Goal: Transaction & Acquisition: Obtain resource

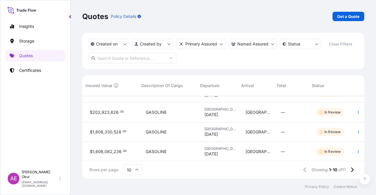
scroll to position [0, 245]
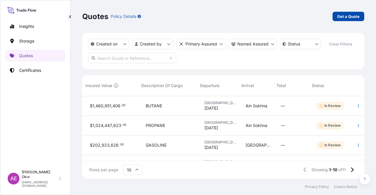
click at [356, 17] on p "Get a Quote" at bounding box center [348, 17] width 22 height 6
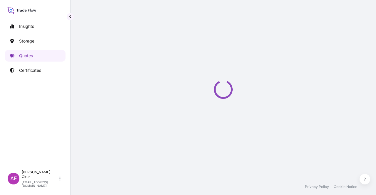
select select "Ocean Vessel"
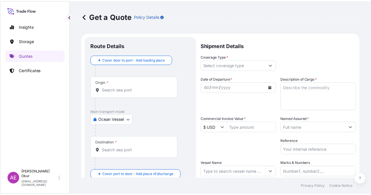
scroll to position [9, 0]
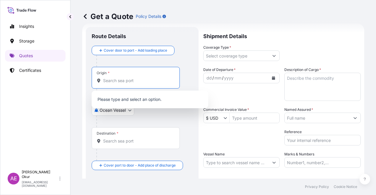
click at [115, 78] on input "Origin *" at bounding box center [137, 81] width 69 height 6
paste input "ZAWIA"
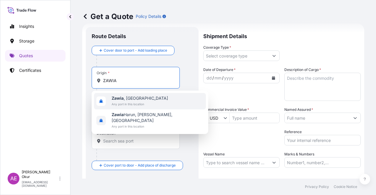
click at [141, 105] on span "Any port in this location" at bounding box center [140, 104] width 56 height 6
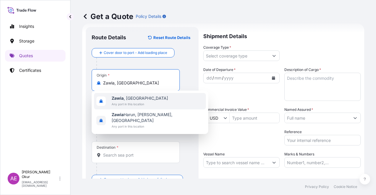
type input "Zawia, Libya"
click at [131, 97] on input "Text to appear on certificate" at bounding box center [136, 97] width 88 height 11
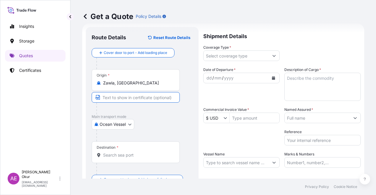
paste input "ZAWIA"
type input "ZAWIA / LIBYA"
click at [123, 153] on div "Destination *" at bounding box center [136, 152] width 88 height 22
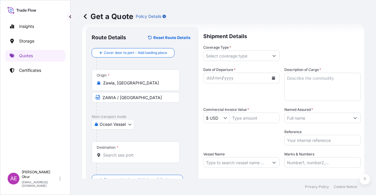
click at [128, 151] on div "Destination *" at bounding box center [136, 152] width 88 height 22
click at [128, 152] on input "Destination *" at bounding box center [137, 155] width 69 height 6
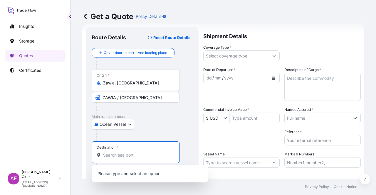
paste input "MALTA"
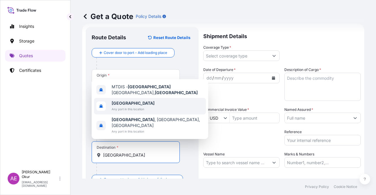
click at [134, 106] on span "Malta" at bounding box center [133, 103] width 43 height 6
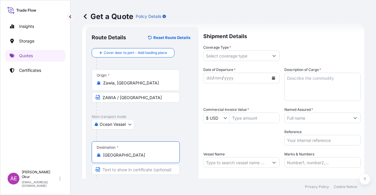
type input "Malta"
drag, startPoint x: 124, startPoint y: 171, endPoint x: 128, endPoint y: 168, distance: 5.6
click at [124, 171] on input "Text to appear on certificate" at bounding box center [136, 169] width 88 height 11
type input "o"
type input "O"
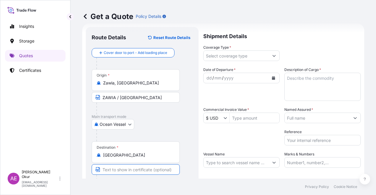
paste input "OPL MALTA"
type input "OPL MALTA / MALTA"
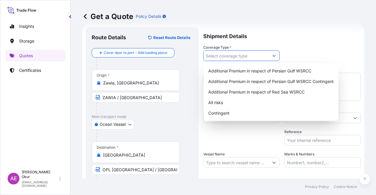
click at [273, 55] on icon "Show suggestions" at bounding box center [274, 56] width 4 height 4
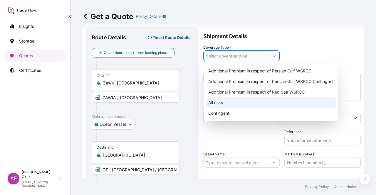
click at [219, 99] on div "All risks" at bounding box center [271, 102] width 130 height 11
type input "All risks"
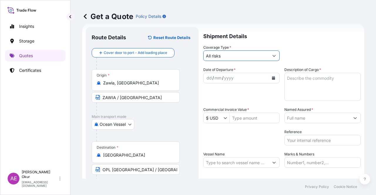
click at [206, 78] on div "dd" at bounding box center [209, 78] width 6 height 7
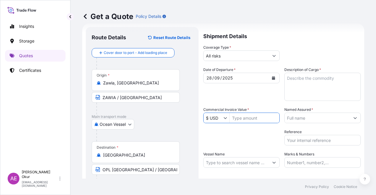
click at [240, 118] on input "Commercial Invoice Value *" at bounding box center [255, 118] width 50 height 11
paste input "15485972,66"
type input "1,548,597,266"
click at [309, 88] on textarea "Description of Cargo *" at bounding box center [322, 87] width 76 height 28
paste textarea "NAPHTHA"
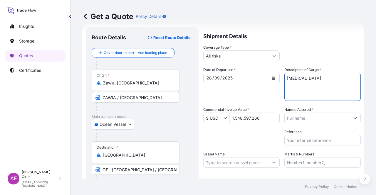
type textarea "NAPHTHA"
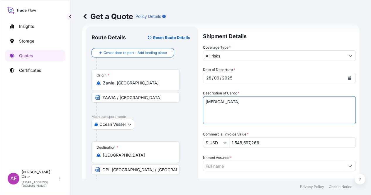
click at [302, 161] on input "Named Assured *" at bounding box center [274, 166] width 142 height 11
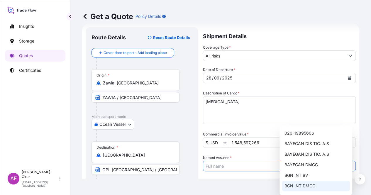
click at [301, 186] on span "BGN INT DMCC" at bounding box center [299, 186] width 31 height 6
type input "BGN INT DMCC"
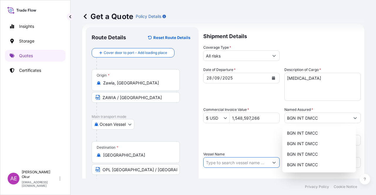
click at [241, 163] on input "Vessel Name" at bounding box center [235, 162] width 65 height 11
paste input "PRELUDE"
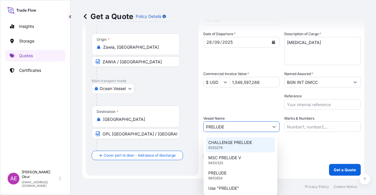
scroll to position [45, 0]
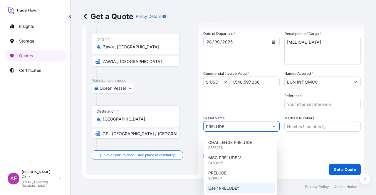
click at [233, 193] on div "Use "PRELUDE"" at bounding box center [240, 188] width 69 height 11
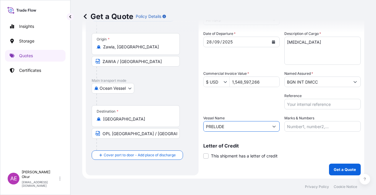
type input "PRELUDE"
click at [287, 131] on div "Shipment Details Coverage Type * All risks Date of Departure * 28 / 09 / 2025 C…" at bounding box center [281, 83] width 157 height 185
click at [289, 128] on input "Marks & Numbers" at bounding box center [322, 126] width 76 height 11
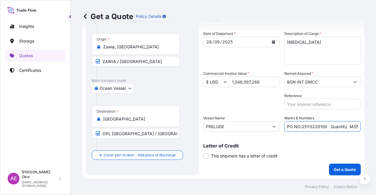
drag, startPoint x: 324, startPoint y: 126, endPoint x: 298, endPoint y: 127, distance: 25.5
click at [298, 127] on input "PO NO:25Y0220100 Quantity M/Tonn: 7.600,00 Premium: USD 446,01" at bounding box center [322, 126] width 76 height 11
paste input "49700"
drag, startPoint x: 333, startPoint y: 124, endPoint x: 369, endPoint y: 124, distance: 36.4
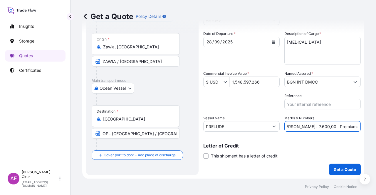
click at [369, 124] on div "Get a Quote Policy Details Route Details Reset Route Details Cover door to port…" at bounding box center [222, 89] width 305 height 179
drag, startPoint x: 323, startPoint y: 128, endPoint x: 307, endPoint y: 129, distance: 15.9
click at [322, 128] on input "PO NO:25Y0249700 Quantity M/Tonn: 7.600,00 Premium: USD 446,01" at bounding box center [322, 126] width 76 height 11
click at [295, 127] on input "PO NO:25Y0249700 Quantity M/Tonn: 7.600,00 Premium: USD 446,01" at bounding box center [322, 126] width 76 height 11
click at [293, 127] on input "PO NO:25Y0249700 Quantity M/Tonn: 7.600,00 Premium: USD 446,01" at bounding box center [322, 126] width 76 height 11
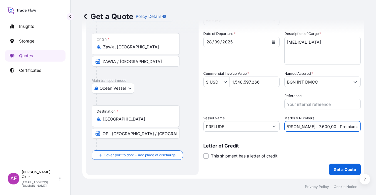
drag, startPoint x: 291, startPoint y: 127, endPoint x: 308, endPoint y: 127, distance: 16.4
click at [308, 127] on input "PO NO:25Y0249700 Quantity M/Tonn: 7.600,00 Premium: USD 446,01" at bounding box center [322, 126] width 76 height 11
paste input "25.139,57"
drag, startPoint x: 324, startPoint y: 126, endPoint x: 375, endPoint y: 127, distance: 51.1
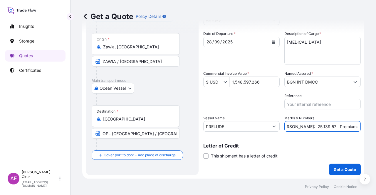
click at [375, 127] on div "Get a Quote Policy Details Route Details Reset Route Details Cover door to port…" at bounding box center [222, 89] width 305 height 179
click at [336, 125] on input "PO NO:25Y0249700 Quantity M/Tonn: 25.139,57 Premium: USD 446,01" at bounding box center [322, 126] width 76 height 11
drag, startPoint x: 340, startPoint y: 125, endPoint x: 375, endPoint y: 129, distance: 35.8
click at [375, 129] on div "Get a Quote Policy Details Route Details Reset Route Details Cover door to port…" at bounding box center [222, 89] width 305 height 179
paste input "1.703,46"
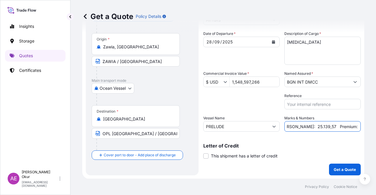
scroll to position [0, 80]
type input "PO NO:25Y0249700 Quantity M/Tonn: 25.139,57 Premium: USD 1.703,46"
click at [339, 165] on button "Get a Quote" at bounding box center [345, 170] width 32 height 12
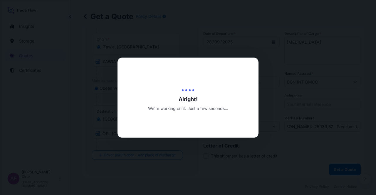
scroll to position [0, 0]
select select "Ocean Vessel"
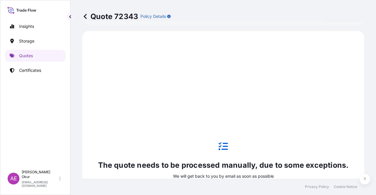
scroll to position [201, 0]
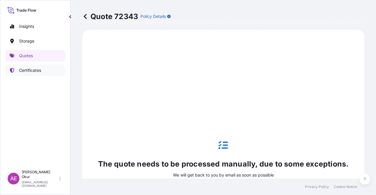
click at [36, 70] on p "Certificates" at bounding box center [30, 71] width 22 height 6
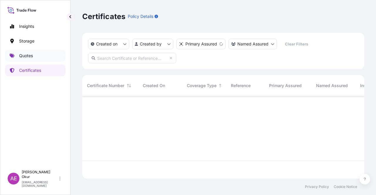
scroll to position [81, 277]
click at [33, 60] on link "Quotes" at bounding box center [35, 56] width 60 height 12
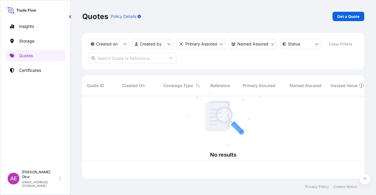
scroll to position [81, 277]
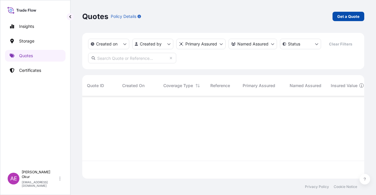
click at [354, 15] on p "Get a Quote" at bounding box center [348, 17] width 22 height 6
select select "Ocean Vessel"
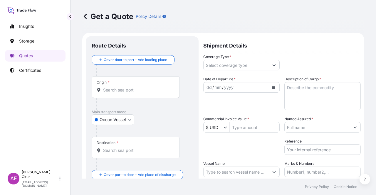
scroll to position [9, 0]
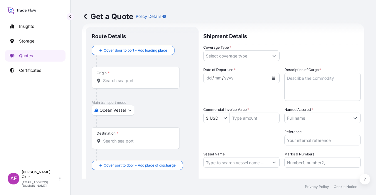
click at [156, 80] on input "Origin *" at bounding box center [137, 81] width 69 height 6
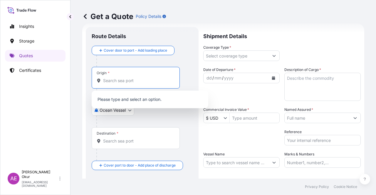
paste input "CEUTA"
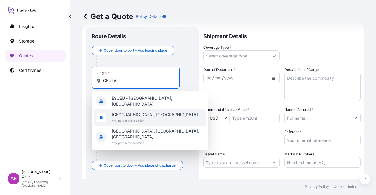
click at [144, 112] on span "Ceuta, Spain" at bounding box center [155, 115] width 86 height 6
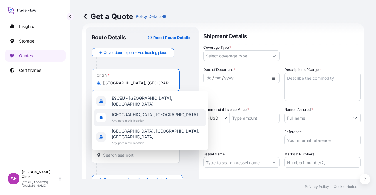
type input "Ceuta, Spain"
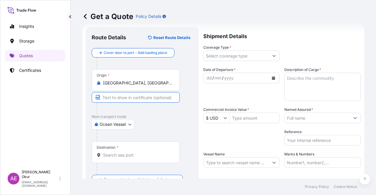
click at [139, 93] on input "Text to appear on certificate" at bounding box center [136, 97] width 88 height 11
paste input "CEUTA"
paste input "SPAIN"
type input "CEUTA / SPAIN"
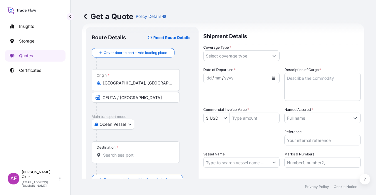
click at [153, 159] on div "Destination *" at bounding box center [136, 152] width 88 height 22
click at [153, 158] on input "Destination *" at bounding box center [137, 155] width 69 height 6
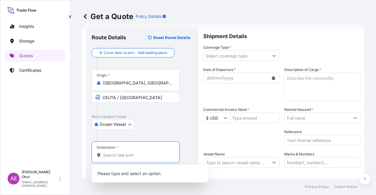
paste input "BRINDISI"
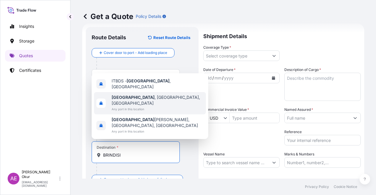
click at [152, 108] on div "Brindisi , BR, Italy Any port in this location" at bounding box center [150, 103] width 112 height 22
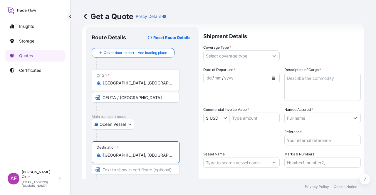
type input "Brindisi, BR, Italy"
click at [133, 176] on div at bounding box center [137, 181] width 83 height 12
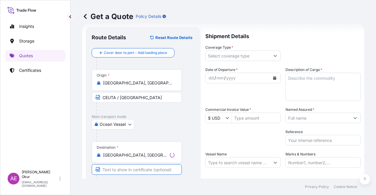
click at [133, 168] on input "Text to appear on certificate" at bounding box center [137, 169] width 90 height 11
paste input "BRINDISI"
type input "BRINDISI / ITALY"
click at [236, 57] on input "Coverage Type *" at bounding box center [235, 55] width 65 height 11
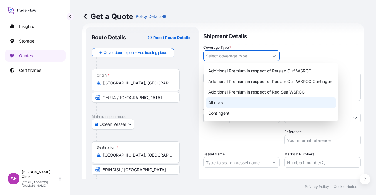
click at [222, 102] on div "All risks" at bounding box center [271, 102] width 130 height 11
type input "All risks"
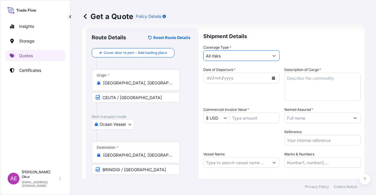
click at [206, 77] on div "dd" at bounding box center [209, 78] width 6 height 7
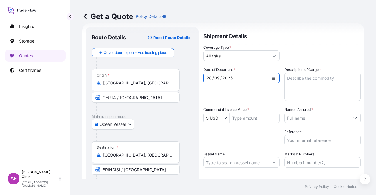
click at [241, 118] on input "Commercial Invoice Value *" at bounding box center [255, 118] width 50 height 11
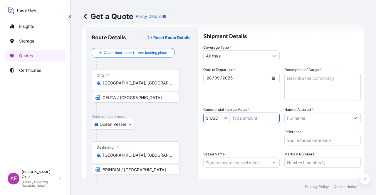
paste input "5717250"
type input "5,717,250"
click at [311, 79] on textarea "Description of Cargo *" at bounding box center [322, 87] width 76 height 28
paste textarea "PROPANE"
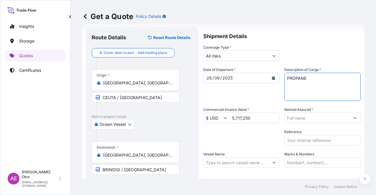
type textarea "PROPANE"
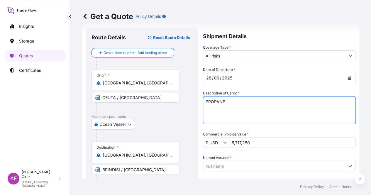
click at [298, 161] on input "Named Assured *" at bounding box center [274, 166] width 142 height 11
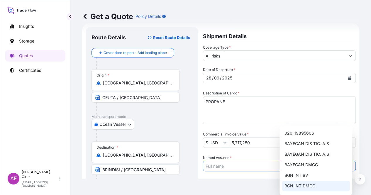
click at [294, 186] on span "BGN INT DMCC" at bounding box center [299, 186] width 31 height 6
type input "BGN INT DMCC"
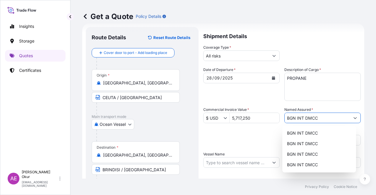
click at [238, 162] on input "Vessel Name" at bounding box center [235, 162] width 65 height 11
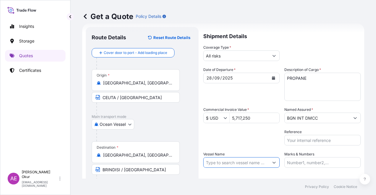
paste input "MANTA ANKA"
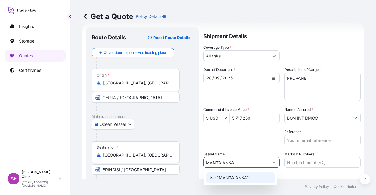
type input "MANTA ANKA"
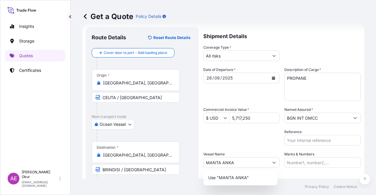
click at [248, 183] on div "Use "MANTA ANKA"" at bounding box center [240, 177] width 74 height 15
click at [246, 160] on input "MANTA ANKA" at bounding box center [235, 162] width 65 height 11
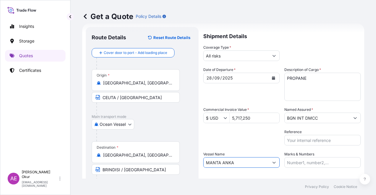
click at [292, 161] on input "Marks & Numbers" at bounding box center [322, 162] width 76 height 11
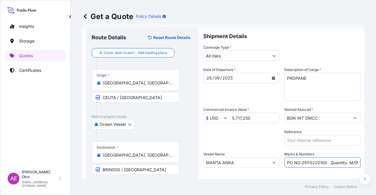
drag, startPoint x: 299, startPoint y: 162, endPoint x: 323, endPoint y: 163, distance: 24.1
click at [323, 163] on input "PO NO:25Y0220100 Quantity M/Tonn: 7.600,00 Premium: USD 446,01" at bounding box center [322, 162] width 76 height 11
paste input "19"
drag, startPoint x: 345, startPoint y: 164, endPoint x: 361, endPoint y: 163, distance: 15.9
click at [361, 163] on div "Get a Quote Policy Details Route Details Reset Route Details Cover door to port…" at bounding box center [222, 89] width 305 height 179
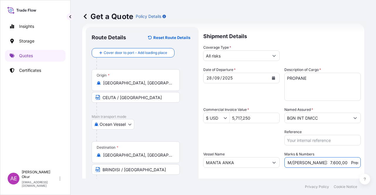
scroll to position [0, 72]
click at [329, 165] on input "PO NO:25Y0190100 Quantity M/Tonn: 7.600,00 Premium: USD 446,01" at bounding box center [322, 162] width 76 height 11
drag, startPoint x: 291, startPoint y: 162, endPoint x: 308, endPoint y: 162, distance: 16.7
click at [308, 162] on input "PO NO:25Y0190100 Quantity M/Tonn: 7.600,00 Premium: USD 446,01" at bounding box center [322, 162] width 76 height 11
paste input "10.5"
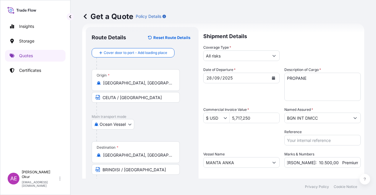
scroll to position [0, 0]
drag, startPoint x: 335, startPoint y: 154, endPoint x: 347, endPoint y: 157, distance: 12.0
click at [347, 157] on div "Marks & Numbers PO NO:25Y0190100 Quantity M/Tonn: 10.500,00 Premium: USD 446,01" at bounding box center [322, 159] width 76 height 16
drag, startPoint x: 343, startPoint y: 161, endPoint x: 375, endPoint y: 161, distance: 32.6
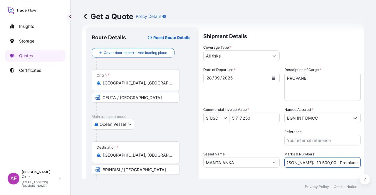
click at [375, 161] on div "Get a Quote Policy Details Route Details Reset Route Details Cover door to port…" at bounding box center [222, 89] width 305 height 179
click at [316, 165] on input "PO NO:25Y0190100 Quantity M/Tonn: 10.500,00 Premium: USD 446,01" at bounding box center [322, 162] width 76 height 11
click at [338, 162] on input "PO NO:25Y0190100 Quantity M/Tonn: 10.500,00 Premium: USD 446,01" at bounding box center [322, 162] width 76 height 11
drag, startPoint x: 340, startPoint y: 162, endPoint x: 375, endPoint y: 162, distance: 35.2
click at [375, 162] on div "Get a Quote Policy Details Route Details Reset Route Details Cover door to port…" at bounding box center [222, 89] width 305 height 179
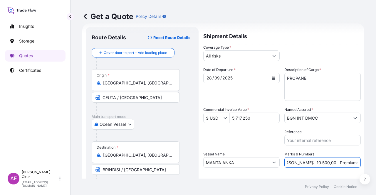
paste input "628,90"
type input "PO NO:25Y0190100 Quantity M/Tonn: 10.500,00 Premium: USD 628,90"
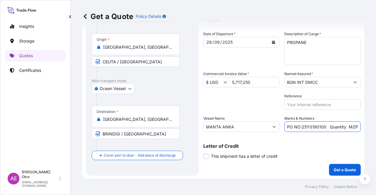
scroll to position [45, 0]
click at [333, 165] on button "Get a Quote" at bounding box center [345, 170] width 32 height 12
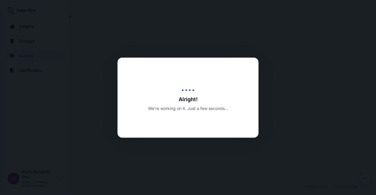
select select "Ocean Vessel"
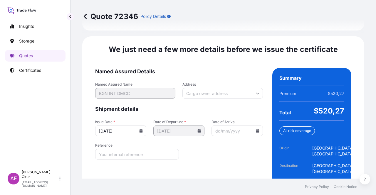
scroll to position [738, 0]
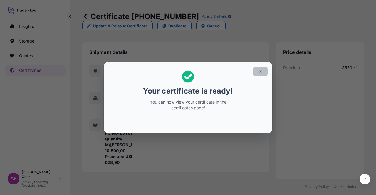
click at [266, 73] on button "button" at bounding box center [260, 71] width 15 height 9
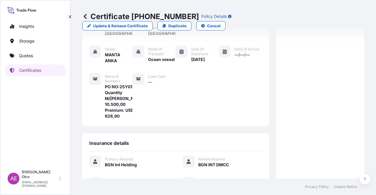
scroll to position [141, 0]
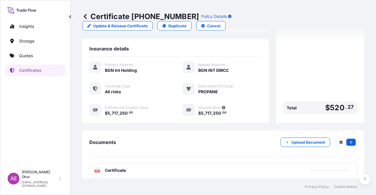
click at [125, 168] on span "Certificate" at bounding box center [115, 171] width 21 height 6
click at [115, 168] on span "Certificate" at bounding box center [115, 171] width 21 height 6
click at [327, 168] on p "Try again." at bounding box center [330, 171] width 19 height 6
click at [336, 166] on button "Try again." at bounding box center [330, 170] width 33 height 9
click at [328, 168] on p "Try again." at bounding box center [330, 171] width 19 height 6
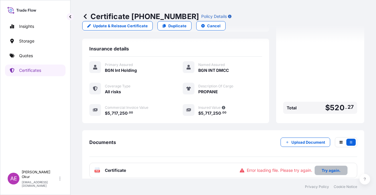
click at [326, 168] on p "Try again." at bounding box center [330, 171] width 19 height 6
click at [327, 168] on p "Try again." at bounding box center [330, 171] width 19 height 6
click at [112, 168] on span "Certificate" at bounding box center [115, 171] width 21 height 6
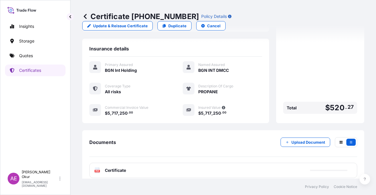
click at [104, 168] on div "PDF Certificate" at bounding box center [110, 171] width 32 height 6
click at [103, 168] on div "PDF Certificate" at bounding box center [110, 171] width 32 height 6
click at [102, 168] on div "PDF Certificate" at bounding box center [110, 171] width 32 height 6
click at [93, 165] on div "PDF Certificate Error loading file. Please try again. Try again." at bounding box center [223, 170] width 268 height 15
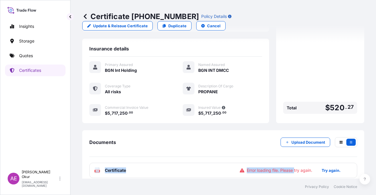
drag, startPoint x: 93, startPoint y: 165, endPoint x: 302, endPoint y: 169, distance: 208.4
click at [301, 170] on div "PDF Certificate Error loading file. Please try again. Try again." at bounding box center [223, 170] width 268 height 15
click at [335, 168] on p "Try again." at bounding box center [330, 171] width 19 height 6
click at [31, 55] on p "Quotes" at bounding box center [26, 56] width 14 height 6
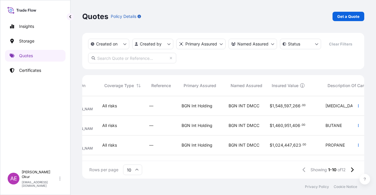
scroll to position [0, 69]
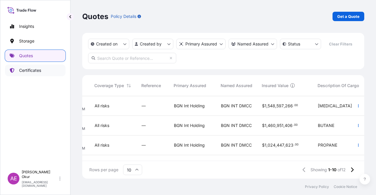
click at [19, 69] on p "Certificates" at bounding box center [30, 71] width 22 height 6
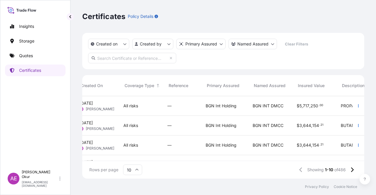
scroll to position [0, 65]
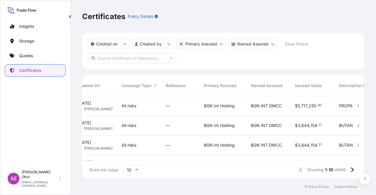
click at [233, 102] on div "BGN Int Holding" at bounding box center [222, 106] width 47 height 20
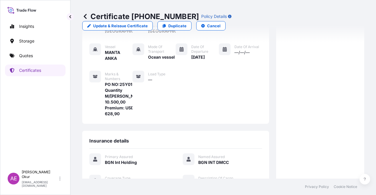
scroll to position [141, 0]
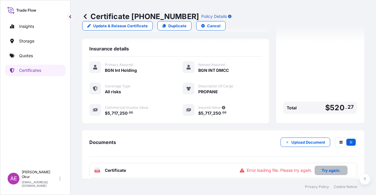
click at [326, 167] on button "Try again." at bounding box center [330, 170] width 33 height 9
click at [120, 168] on span "Certificate" at bounding box center [115, 171] width 21 height 6
click at [114, 168] on div "PDF Certificate Error loading file. Please try again. Try again." at bounding box center [223, 170] width 268 height 15
click at [323, 168] on p "Try again." at bounding box center [330, 171] width 19 height 6
click at [42, 53] on link "Quotes" at bounding box center [35, 56] width 60 height 12
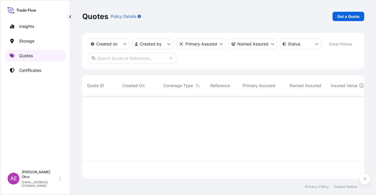
scroll to position [81, 277]
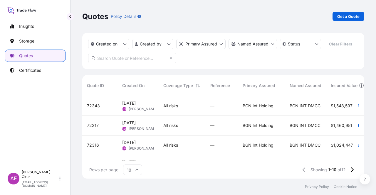
click at [354, 11] on div "Quotes Policy Details Get a Quote" at bounding box center [223, 16] width 282 height 33
click at [352, 14] on p "Get a Quote" at bounding box center [348, 17] width 22 height 6
select select "Ocean Vessel"
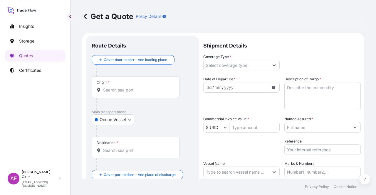
scroll to position [9, 0]
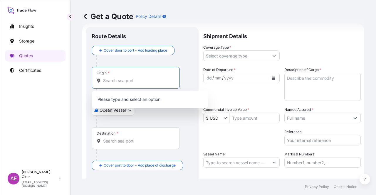
click at [136, 79] on input "Origin *" at bounding box center [137, 81] width 69 height 6
paste input "CEUTA"
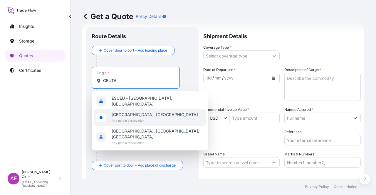
click at [131, 114] on span "Ceuta, Spain" at bounding box center [155, 115] width 86 height 6
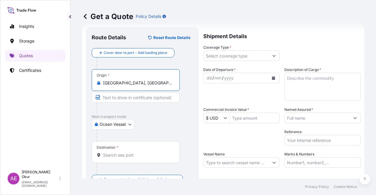
type input "Ceuta, Spain"
click at [131, 99] on input "Text to appear on certificate" at bounding box center [136, 97] width 88 height 11
paste input "CEUTA"
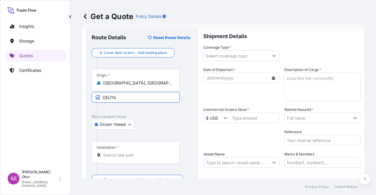
type input "CEUTA / SPAIN"
click at [126, 152] on div "Destination *" at bounding box center [136, 152] width 88 height 22
click at [126, 152] on input "Destination *" at bounding box center [137, 155] width 69 height 6
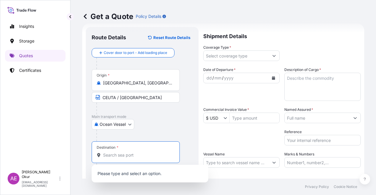
paste input "BRINDISI"
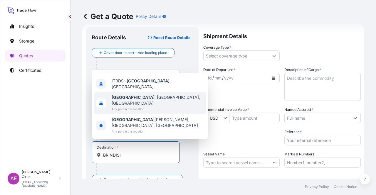
click at [149, 110] on div "Brindisi , BR, Italy Any port in this location" at bounding box center [150, 103] width 112 height 22
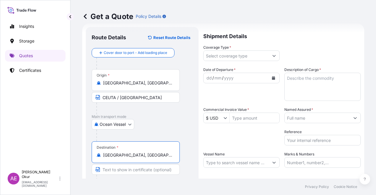
type input "Brindisi, BR, Italy"
click at [133, 165] on input "Text to appear on certificate" at bounding box center [136, 169] width 88 height 11
paste input "BRINDISI"
type input "BRINDISI / ITALY"
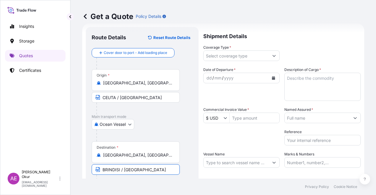
click at [237, 53] on input "Coverage Type *" at bounding box center [235, 55] width 65 height 11
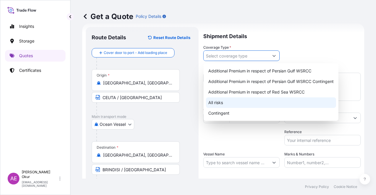
click at [220, 102] on div "All risks" at bounding box center [271, 102] width 130 height 11
type input "All risks"
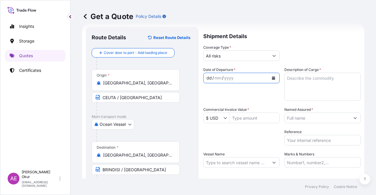
click at [206, 78] on div "dd" at bounding box center [209, 78] width 6 height 7
click at [241, 116] on input "Commercial Invoice Value *" at bounding box center [255, 118] width 50 height 11
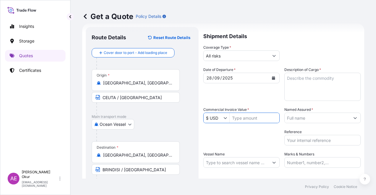
paste input "5183118,914"
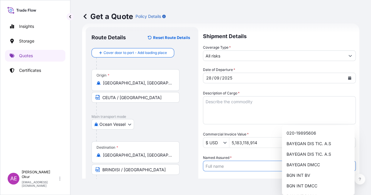
click at [261, 137] on input "5,183,118,914" at bounding box center [293, 142] width 126 height 11
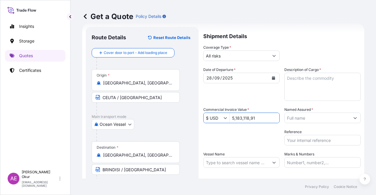
type input "518,311,891"
drag, startPoint x: 257, startPoint y: 118, endPoint x: 218, endPoint y: 117, distance: 38.5
click at [218, 117] on div "$ USD 518,311,891" at bounding box center [241, 118] width 76 height 11
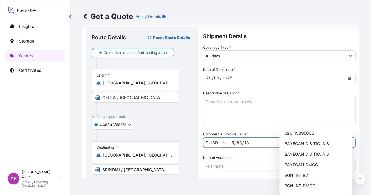
click at [259, 137] on input "5,183,118" at bounding box center [293, 142] width 126 height 11
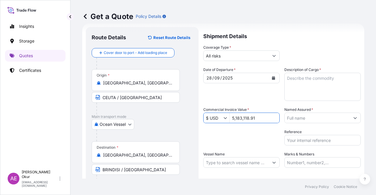
type input "5,183,118.91"
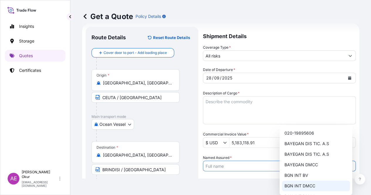
click at [315, 188] on span "BGN INT DMCC" at bounding box center [299, 186] width 31 height 6
type input "BGN INT DMCC"
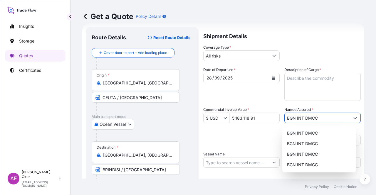
click at [247, 162] on input "Vessel Name" at bounding box center [235, 162] width 65 height 11
paste input "MANTA ANKA"
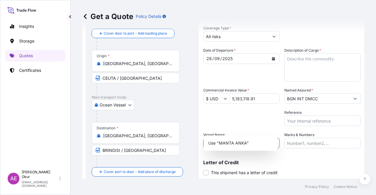
scroll to position [45, 0]
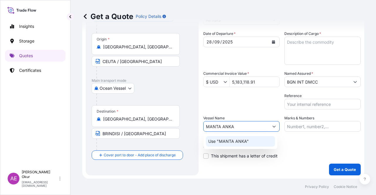
click at [242, 142] on p "Use "MANTA ANKA"" at bounding box center [228, 142] width 41 height 6
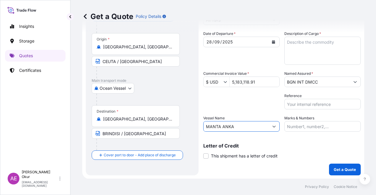
type input "MANTA ANKA"
click at [299, 124] on input "Marks & Numbers" at bounding box center [322, 126] width 76 height 11
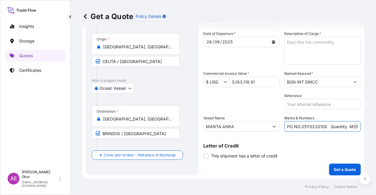
drag, startPoint x: 324, startPoint y: 127, endPoint x: 298, endPoint y: 128, distance: 26.2
click at [298, 128] on input "PO NO:25Y0220100 Quantity M/Tonn: 7.600,00 Premium: USD 446,01" at bounding box center [322, 126] width 76 height 11
paste input "25Y019"
click at [299, 124] on input "PO NO25Y0190100 Quantity M/Tonn: 7.600,00 Premium: USD 446,01" at bounding box center [322, 126] width 76 height 11
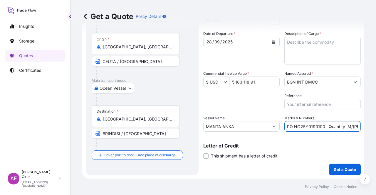
drag, startPoint x: 304, startPoint y: 129, endPoint x: 232, endPoint y: 130, distance: 72.5
click at [232, 130] on div "Date of Departure * 28 / 09 / 2025 Cargo Category * LPG, Crude Oil, Utility Fue…" at bounding box center [281, 81] width 157 height 101
click at [300, 129] on input "PO NO25Y0190100 Quantity M/Tonn: 7.600,00 Premium: USD 446,01" at bounding box center [322, 126] width 76 height 11
click at [289, 127] on input "PO NO25Y0190100 Quantity M/Tonn: 7.600,00 Premium: USD 446,01" at bounding box center [322, 126] width 76 height 11
click at [296, 126] on input "PO NO25Y0190100 Quantity M/Tonn: 7.600,00 Premium: USD 446,01" at bounding box center [322, 126] width 76 height 11
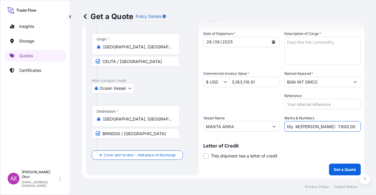
drag, startPoint x: 339, startPoint y: 122, endPoint x: 358, endPoint y: 122, distance: 18.8
click at [358, 122] on form "Route Details Reset Route Details Cover door to port - Add loading place Place …" at bounding box center [223, 83] width 282 height 192
click at [316, 126] on input "PO NO:25Y0190100 Quantity M/Tonn: 7.600,00 Premium: USD 446,01" at bounding box center [322, 126] width 76 height 11
drag, startPoint x: 300, startPoint y: 127, endPoint x: 318, endPoint y: 126, distance: 17.9
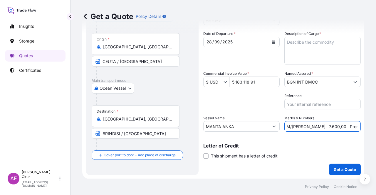
click at [318, 126] on input "PO NO:25Y0190100 Quantity M/Tonn: 7.600,00 Premium: USD 446,01" at bounding box center [322, 126] width 76 height 11
paste input "9.519,04"
drag, startPoint x: 328, startPoint y: 124, endPoint x: 375, endPoint y: 120, distance: 47.4
click at [375, 120] on div "Get a Quote Policy Details Route Details Reset Route Details Cover door to port…" at bounding box center [222, 89] width 305 height 179
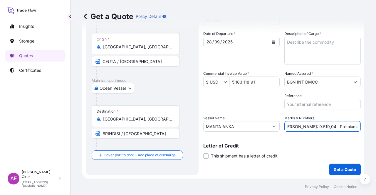
click at [308, 124] on input "PO NO:25Y0190100 Quantity M/Tonn: 9.519,04 Premium: USD 446,01" at bounding box center [322, 126] width 76 height 11
click at [342, 127] on input "PO NO:25Y0190100 Quantity M/Tonn: 9.519,04 Premium: USD 446,01" at bounding box center [322, 126] width 76 height 11
click at [341, 126] on input "PO NO:25Y0190100 Quantity M/Tonn: 9.519,04 Premium: USD 446,01" at bounding box center [322, 126] width 76 height 11
drag, startPoint x: 340, startPoint y: 125, endPoint x: 375, endPoint y: 124, distance: 35.0
click at [375, 124] on div "Get a Quote Policy Details Route Details Reset Route Details Cover door to port…" at bounding box center [222, 89] width 305 height 179
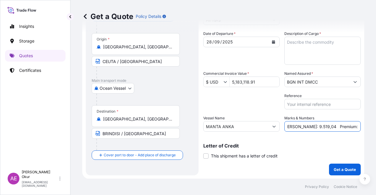
paste input "570,14"
type input "PO NO:25Y0190100 Quantity M/Tonn: 9.519,04 Premium: USD 570,14"
click at [342, 171] on p "Get a Quote" at bounding box center [344, 170] width 22 height 6
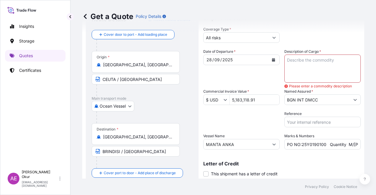
scroll to position [0, 0]
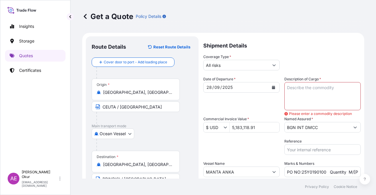
click at [325, 87] on textarea "Description of Cargo *" at bounding box center [322, 96] width 76 height 28
paste textarea "PROPANE"
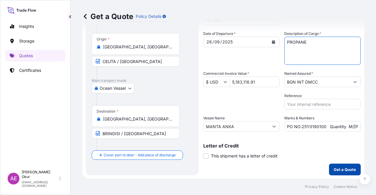
type textarea "PROPANE"
click at [333, 164] on button "Get a Quote" at bounding box center [345, 170] width 32 height 12
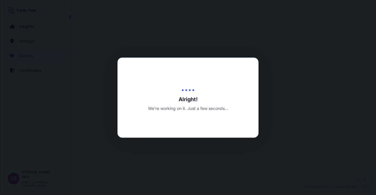
select select "Ocean Vessel"
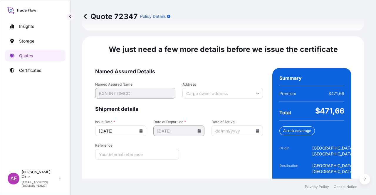
scroll to position [738, 0]
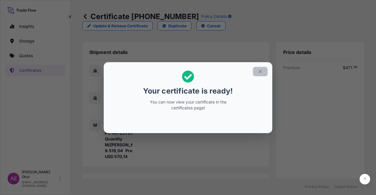
click at [261, 69] on icon "button" at bounding box center [259, 71] width 5 height 5
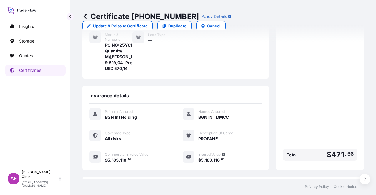
scroll to position [141, 0]
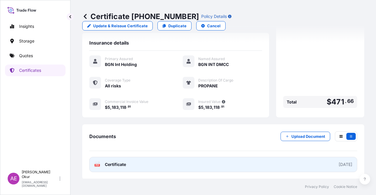
click at [133, 161] on link "PDF Certificate [DATE]" at bounding box center [223, 164] width 268 height 15
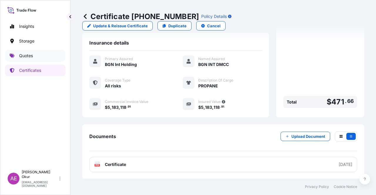
click at [34, 58] on link "Quotes" at bounding box center [35, 56] width 60 height 12
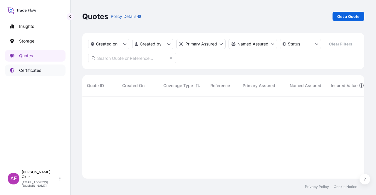
scroll to position [81, 277]
click at [33, 67] on link "Certificates" at bounding box center [35, 71] width 60 height 12
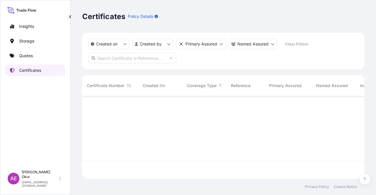
scroll to position [81, 277]
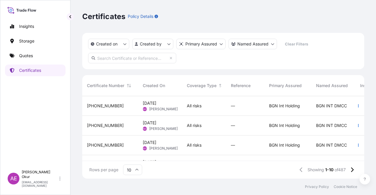
click at [117, 129] on div "32026-511-1" at bounding box center [110, 126] width 56 height 20
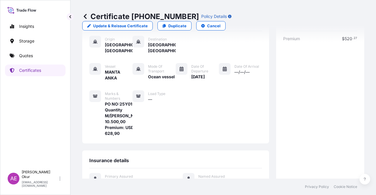
scroll to position [141, 0]
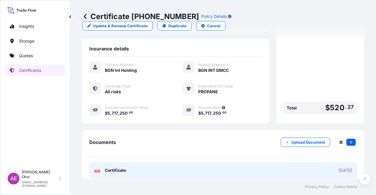
click at [114, 168] on span "Certificate" at bounding box center [115, 171] width 21 height 6
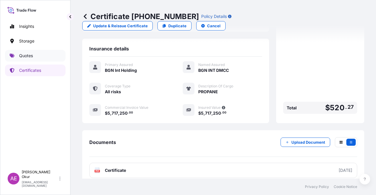
click at [16, 57] on link "Quotes" at bounding box center [35, 56] width 60 height 12
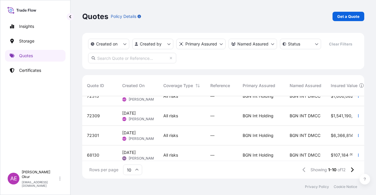
scroll to position [117, 0]
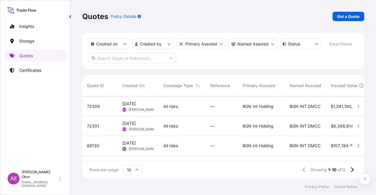
click at [215, 131] on div "—" at bounding box center [221, 127] width 32 height 20
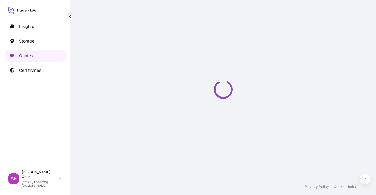
select select "Ocean Vessel"
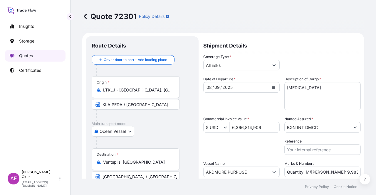
click at [18, 54] on link "Quotes" at bounding box center [35, 56] width 60 height 12
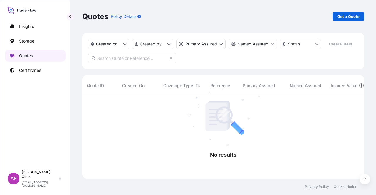
scroll to position [81, 277]
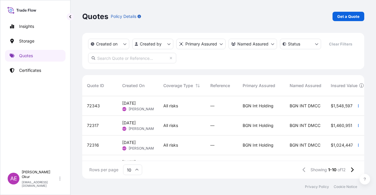
click at [161, 108] on div "All risks" at bounding box center [181, 106] width 47 height 20
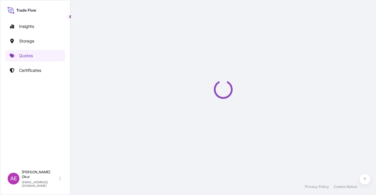
select select "Ocean Vessel"
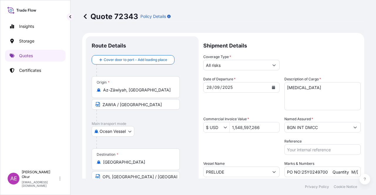
scroll to position [29, 0]
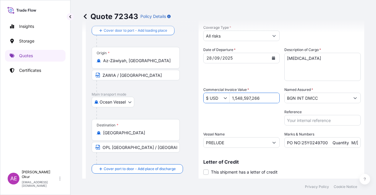
drag, startPoint x: 259, startPoint y: 100, endPoint x: 186, endPoint y: 99, distance: 72.8
click at [187, 99] on form "Route Details Cover door to port - Add loading place Place of loading Road / In…" at bounding box center [223, 100] width 282 height 192
paste input "5485972,"
drag, startPoint x: 247, startPoint y: 119, endPoint x: 247, endPoint y: 123, distance: 3.5
click at [247, 120] on div "Packing Category Type to search a container mode Please select a primary mode o…" at bounding box center [241, 117] width 76 height 16
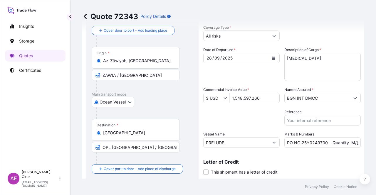
click at [258, 100] on input "1,548,597,266" at bounding box center [255, 98] width 50 height 11
drag, startPoint x: 234, startPoint y: 100, endPoint x: 186, endPoint y: 98, distance: 48.2
click at [199, 100] on form "Route Details Cover door to port - Add loading place Place of loading Road / In…" at bounding box center [223, 100] width 282 height 192
paste input "5485972,"
type input "1,548,597,266"
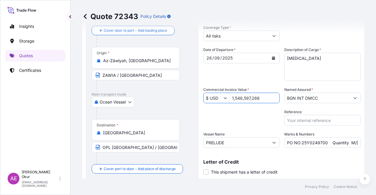
click at [243, 123] on div "Packing Category Type to search a container mode Please select a primary mode o…" at bounding box center [241, 117] width 76 height 16
drag, startPoint x: 262, startPoint y: 93, endPoint x: 180, endPoint y: 95, distance: 81.9
click at [188, 95] on form "Route Details Cover door to port - Add loading place Place of loading Road / In…" at bounding box center [223, 100] width 282 height 192
click at [252, 98] on input "Commercial Invoice Value *" at bounding box center [255, 98] width 50 height 11
paste input "15485972,7"
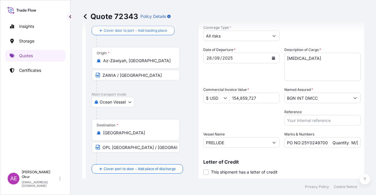
click at [252, 129] on div "Date of Departure * 28 / 09 / 2025 Cargo Category * LPG, Crude Oil, Utility Fue…" at bounding box center [281, 97] width 157 height 101
drag, startPoint x: 235, startPoint y: 95, endPoint x: 207, endPoint y: 95, distance: 27.6
click at [215, 95] on div "$ USD 154,859,727" at bounding box center [241, 98] width 76 height 11
type input "15,485,972.66"
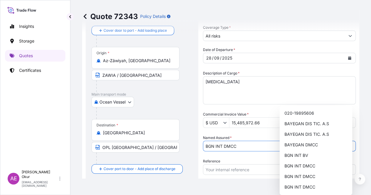
click at [250, 158] on div "Packing Category Type to search a container mode Please select a primary mode o…" at bounding box center [279, 158] width 153 height 0
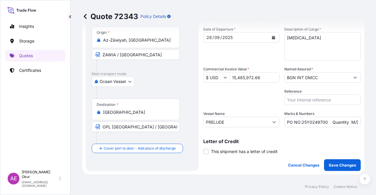
scroll to position [59, 0]
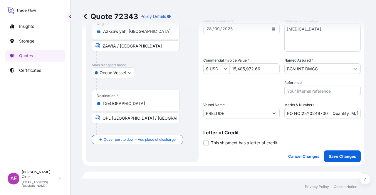
click at [332, 152] on button "Save Changes" at bounding box center [342, 157] width 37 height 12
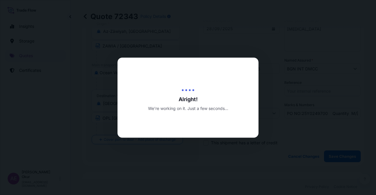
type input "[DATE]"
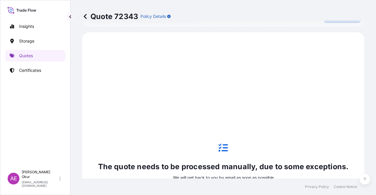
scroll to position [201, 0]
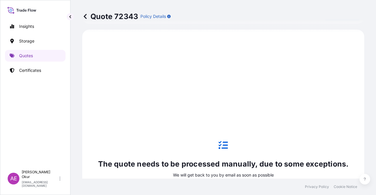
select select "Ocean Vessel"
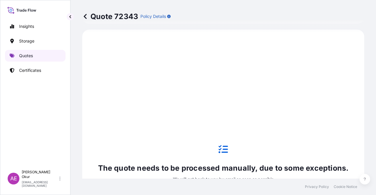
click at [35, 58] on link "Quotes" at bounding box center [35, 56] width 60 height 12
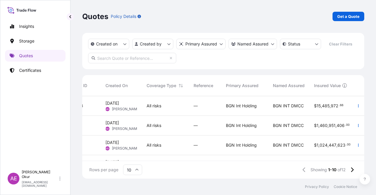
scroll to position [0, 14]
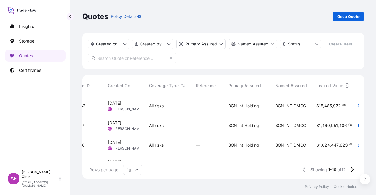
click at [201, 122] on div "—" at bounding box center [207, 126] width 32 height 20
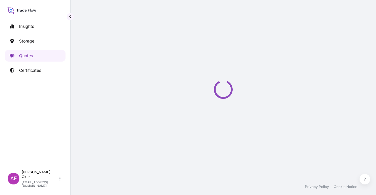
select select "Ocean Vessel"
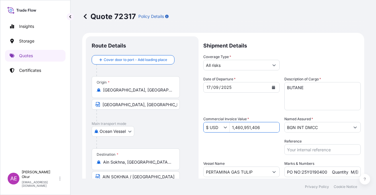
drag, startPoint x: 258, startPoint y: 128, endPoint x: 178, endPoint y: 131, distance: 80.2
click at [175, 131] on form "Route Details Cover door to port - Add loading place Place of loading Road / In…" at bounding box center [223, 129] width 282 height 192
click at [261, 127] on input "1,460,951,406" at bounding box center [255, 127] width 50 height 11
drag, startPoint x: 262, startPoint y: 127, endPoint x: 217, endPoint y: 131, distance: 44.7
click at [217, 131] on div "$ USD 1,460,951,406" at bounding box center [241, 127] width 76 height 11
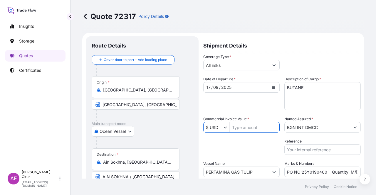
click at [253, 152] on div "Packing Category Type to search a container mode Please select a primary mode o…" at bounding box center [241, 147] width 76 height 16
click at [248, 126] on input "Commercial Invoice Value *" at bounding box center [255, 127] width 50 height 11
type input "14,609,514.06"
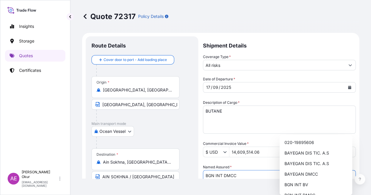
click at [268, 93] on div "Date of Departure * 17 / 09 / 2025" at bounding box center [279, 84] width 153 height 16
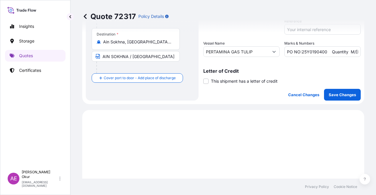
scroll to position [88, 0]
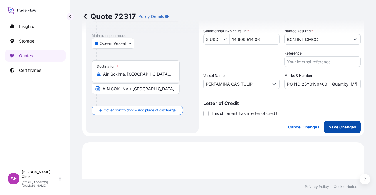
click at [339, 126] on p "Save Changes" at bounding box center [341, 127] width 27 height 6
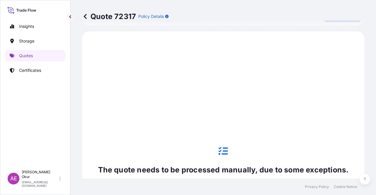
scroll to position [201, 0]
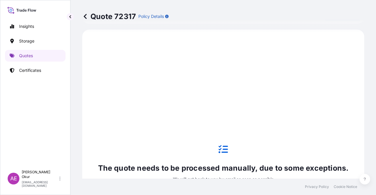
select select "Ocean Vessel"
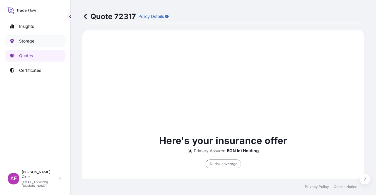
type input "All risks"
type input "$ USD"
click at [27, 55] on p "Quotes" at bounding box center [26, 56] width 14 height 6
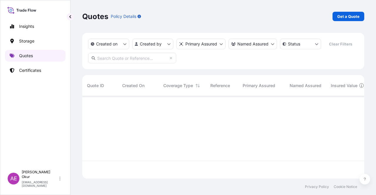
scroll to position [81, 277]
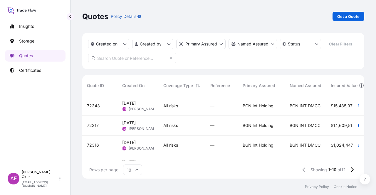
click at [191, 163] on div "Rows per page 10 Showing 1-10 of 12" at bounding box center [223, 170] width 282 height 18
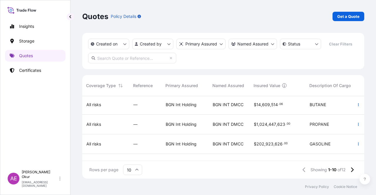
scroll to position [29, 77]
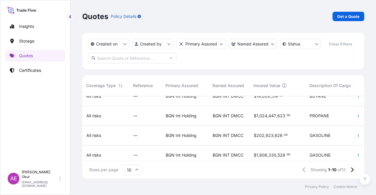
click at [185, 125] on div "BGN Int Holding" at bounding box center [184, 116] width 47 height 20
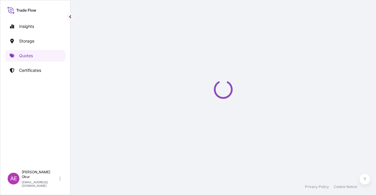
select select "Ocean Vessel"
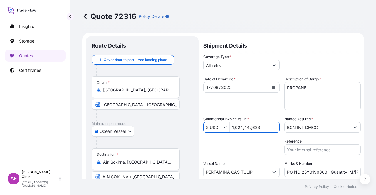
drag, startPoint x: 261, startPoint y: 126, endPoint x: 174, endPoint y: 132, distance: 87.7
click at [188, 135] on form "Route Details Cover door to port - Add loading place Place of loading Road / In…" at bounding box center [223, 129] width 282 height 192
type input "10,244,476.23"
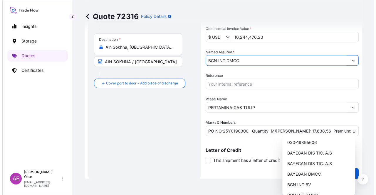
scroll to position [176, 0]
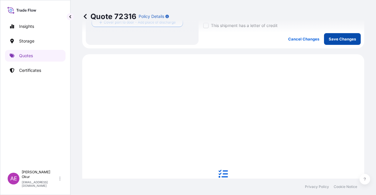
click at [338, 39] on p "Save Changes" at bounding box center [341, 39] width 27 height 6
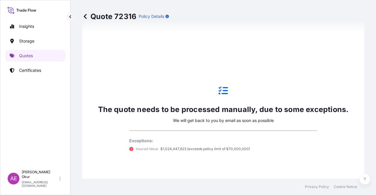
select select "Ocean Vessel"
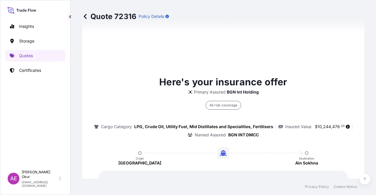
type input "All risks"
type input "$ USD"
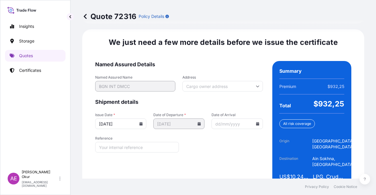
scroll to position [747, 0]
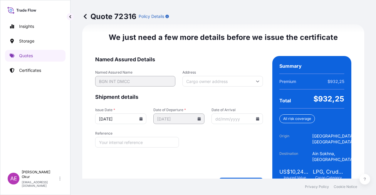
click at [231, 174] on form "Named Assured Details Named Assured Name BGN INT DMCC Address Shipment details …" at bounding box center [179, 121] width 168 height 131
click at [234, 176] on form "Named Assured Details Named Assured Name BGN INT DMCC Address Shipment details …" at bounding box center [179, 121] width 168 height 131
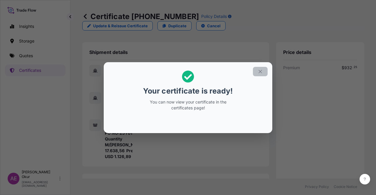
click at [264, 70] on button "button" at bounding box center [260, 71] width 15 height 9
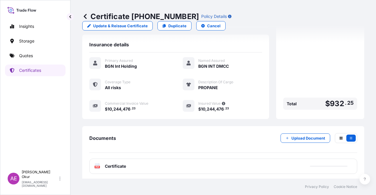
scroll to position [153, 0]
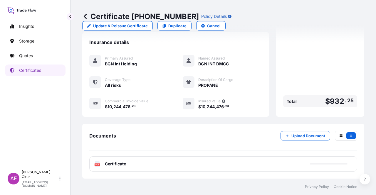
click at [117, 162] on span "Certificate" at bounding box center [115, 164] width 21 height 6
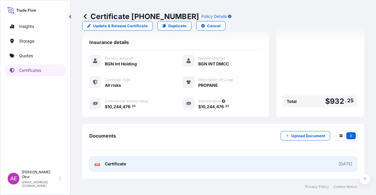
click at [132, 162] on link "PDF Certificate [DATE]" at bounding box center [223, 163] width 268 height 15
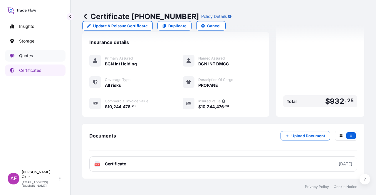
click at [35, 56] on link "Quotes" at bounding box center [35, 56] width 60 height 12
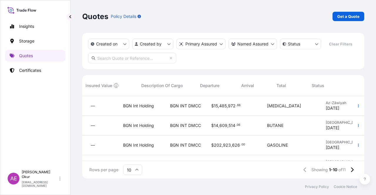
scroll to position [0, 245]
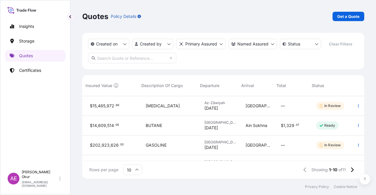
click at [262, 130] on div "Ain Sokhna" at bounding box center [258, 126] width 35 height 20
select select "Ocean Vessel"
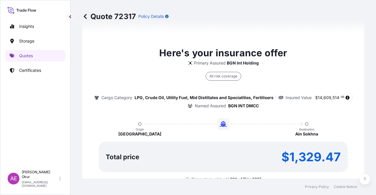
type input "[DATE]"
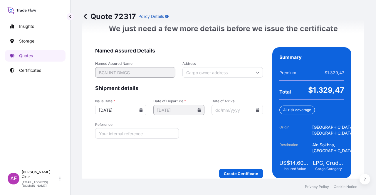
scroll to position [762, 0]
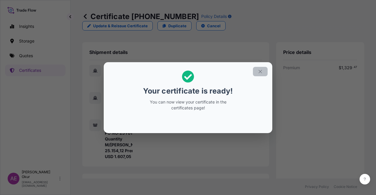
click at [259, 68] on button "button" at bounding box center [260, 71] width 15 height 9
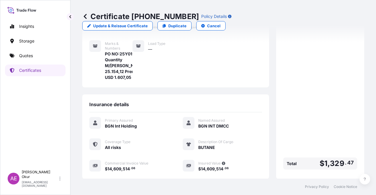
scroll to position [153, 0]
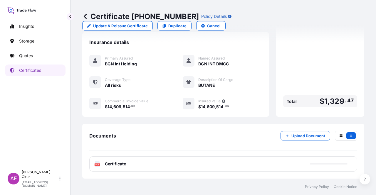
click at [114, 164] on span "Certificate" at bounding box center [115, 164] width 21 height 6
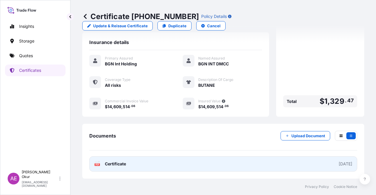
click at [116, 166] on span "Certificate" at bounding box center [115, 164] width 21 height 6
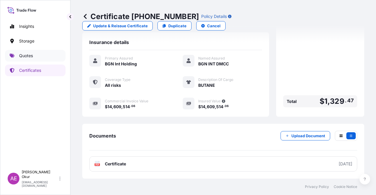
click at [27, 60] on link "Quotes" at bounding box center [35, 56] width 60 height 12
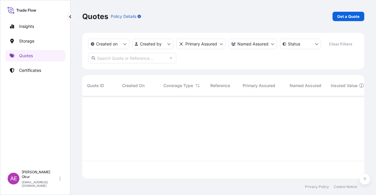
scroll to position [81, 277]
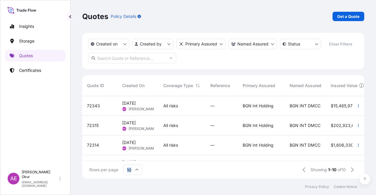
drag, startPoint x: 163, startPoint y: 163, endPoint x: 260, endPoint y: 165, distance: 97.2
click at [260, 165] on div "Rows per page 10 Showing 1-10 of 10" at bounding box center [223, 170] width 282 height 18
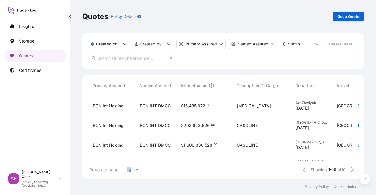
scroll to position [0, 149]
click at [193, 126] on span "923" at bounding box center [197, 126] width 8 height 4
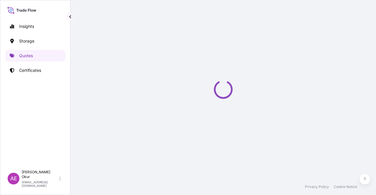
select select "Ocean Vessel"
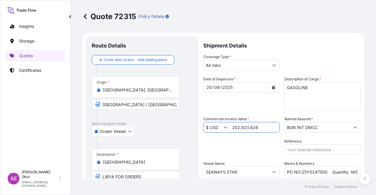
drag, startPoint x: 261, startPoint y: 127, endPoint x: 205, endPoint y: 128, distance: 55.2
click at [205, 128] on div "$ USD 202,923,626" at bounding box center [241, 127] width 76 height 11
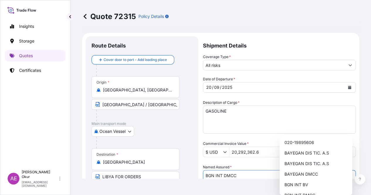
click at [264, 147] on input "20,292,362.6" at bounding box center [293, 152] width 126 height 11
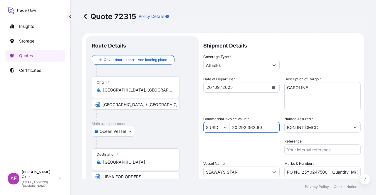
type input "20,292,362.6"
click at [276, 145] on div "Packing Category Type to search a container mode Please select a primary mode o…" at bounding box center [241, 147] width 76 height 16
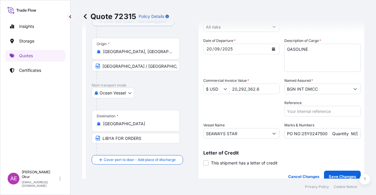
scroll to position [88, 0]
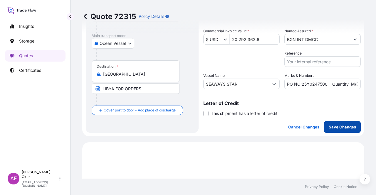
click at [343, 127] on p "Save Changes" at bounding box center [341, 127] width 27 height 6
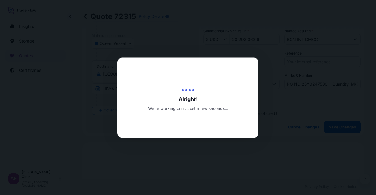
type input "[DATE]"
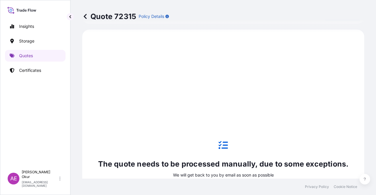
select select "Ocean Vessel"
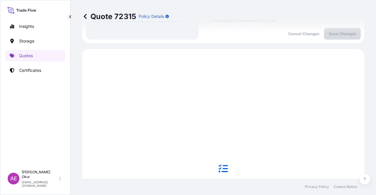
scroll to position [171, 0]
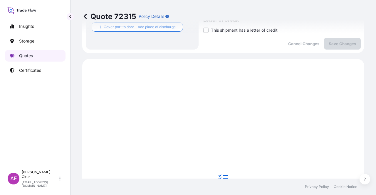
click at [26, 52] on link "Quotes" at bounding box center [35, 56] width 60 height 12
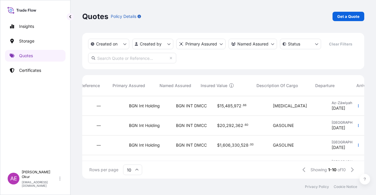
scroll to position [0, 106]
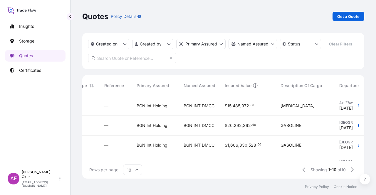
click at [238, 151] on div "$ 1 , 606 , 330 , 528 . 00" at bounding box center [248, 146] width 56 height 20
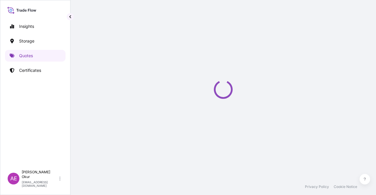
select select "Ocean Vessel"
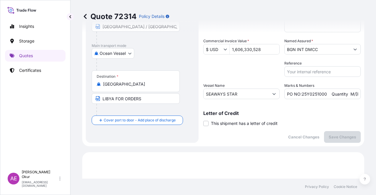
scroll to position [25, 0]
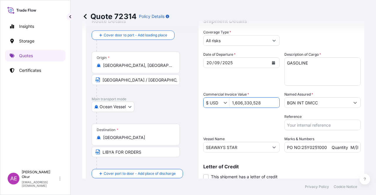
drag, startPoint x: 267, startPoint y: 101, endPoint x: 207, endPoint y: 103, distance: 60.2
click at [224, 101] on div "$ USD 1,606,330,528" at bounding box center [241, 102] width 76 height 11
type input "1,606,303.53"
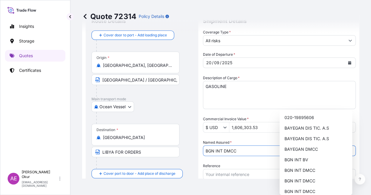
click at [254, 163] on div "Packing Category Type to search a container mode Please select a primary mode o…" at bounding box center [279, 163] width 153 height 0
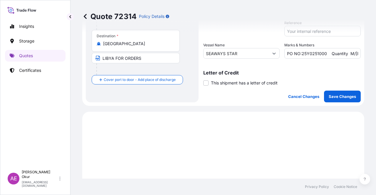
scroll to position [113, 0]
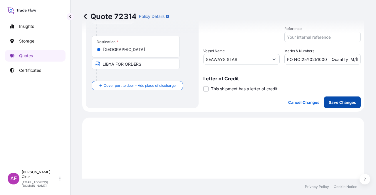
click at [336, 98] on button "Save Changes" at bounding box center [342, 103] width 37 height 12
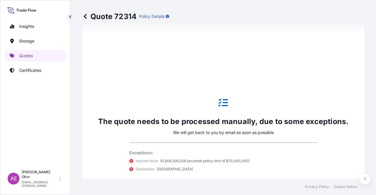
select select "Ocean Vessel"
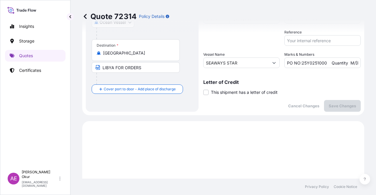
scroll to position [88, 0]
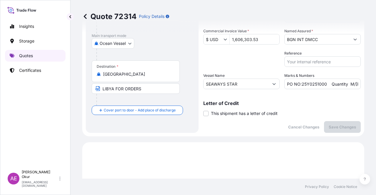
click at [38, 60] on link "Quotes" at bounding box center [35, 56] width 60 height 12
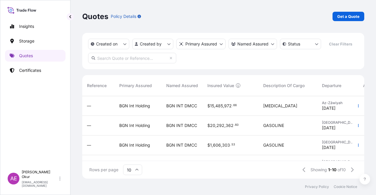
scroll to position [29, 123]
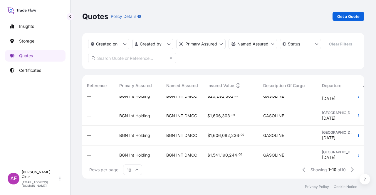
click at [232, 136] on span "236" at bounding box center [235, 136] width 8 height 4
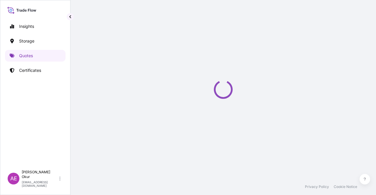
select select "Ocean Vessel"
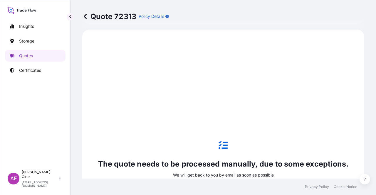
scroll to position [25, 0]
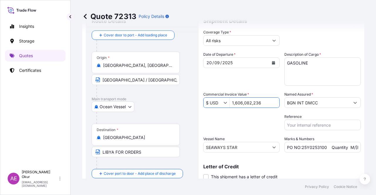
drag, startPoint x: 264, startPoint y: 103, endPoint x: 150, endPoint y: 99, distance: 113.4
click at [157, 98] on form "Route Details Cover door to port - Add loading place Place of loading Road / In…" at bounding box center [223, 104] width 282 height 192
type input "1,606,330.53"
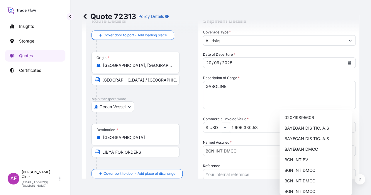
click at [247, 163] on div "Packing Category Type to search a container mode Please select a primary mode o…" at bounding box center [279, 163] width 153 height 0
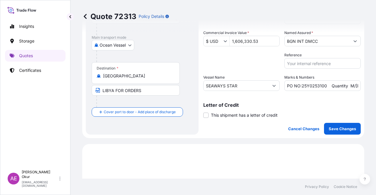
scroll to position [113, 0]
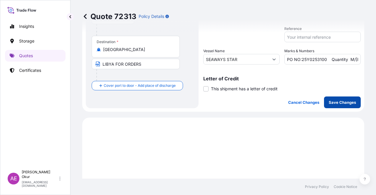
click at [335, 102] on p "Save Changes" at bounding box center [341, 103] width 27 height 6
select select "Ocean Vessel"
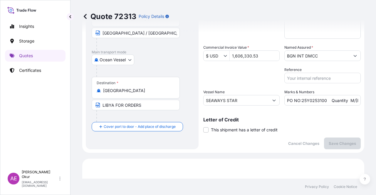
scroll to position [0, 0]
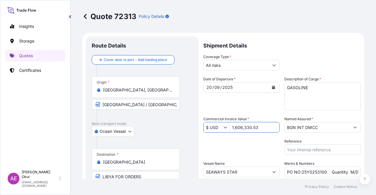
click at [249, 128] on input "1,606,330.53" at bounding box center [255, 127] width 50 height 11
click at [265, 130] on input "1,606,082.53" at bounding box center [255, 127] width 50 height 11
type input "1,606,082.24"
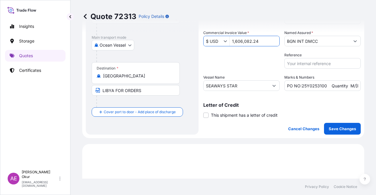
scroll to position [88, 0]
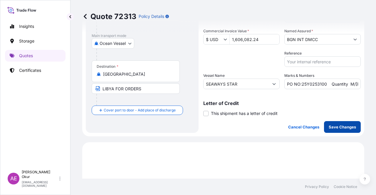
click at [332, 128] on p "Save Changes" at bounding box center [341, 127] width 27 height 6
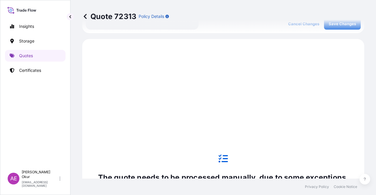
scroll to position [201, 0]
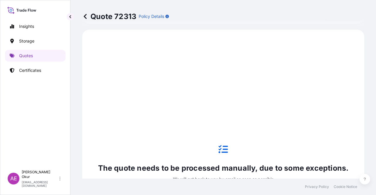
select select "Ocean Vessel"
type input "All risks"
type input "$ USD"
click at [23, 53] on p "Quotes" at bounding box center [26, 56] width 14 height 6
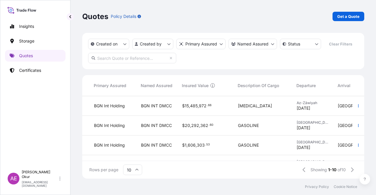
scroll to position [29, 149]
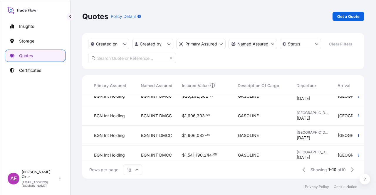
click at [192, 149] on div "$ 1 , 541 , 190 , 244 . 00" at bounding box center [205, 156] width 56 height 20
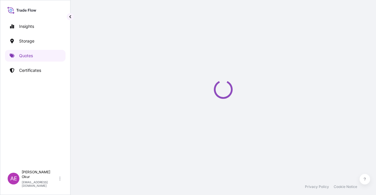
select select "Ocean Vessel"
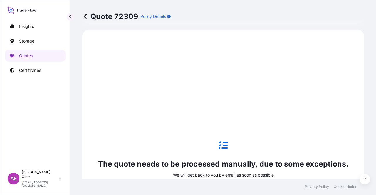
scroll to position [54, 0]
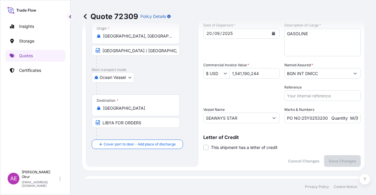
drag, startPoint x: 257, startPoint y: 75, endPoint x: 124, endPoint y: 80, distance: 133.3
click at [148, 79] on form "Route Details Cover door to port - Add loading place Place of loading Road / In…" at bounding box center [223, 75] width 282 height 192
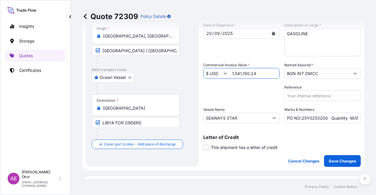
type input "1,541,190.24"
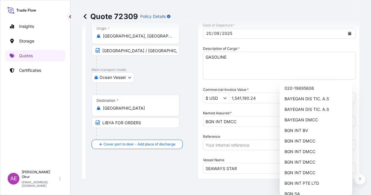
drag, startPoint x: 249, startPoint y: 94, endPoint x: 252, endPoint y: 96, distance: 3.9
click at [250, 134] on div "Packing Category Type to search a container mode Please select a primary mode o…" at bounding box center [279, 134] width 153 height 0
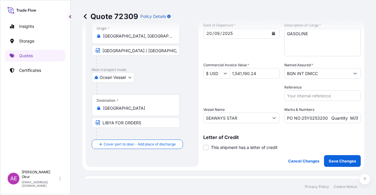
click at [340, 160] on p "Save Changes" at bounding box center [341, 161] width 27 height 6
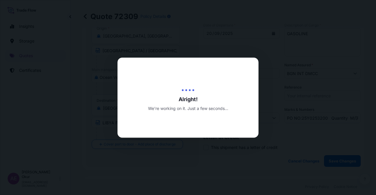
type input "[DATE]"
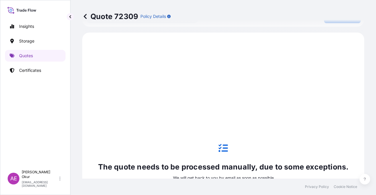
scroll to position [201, 0]
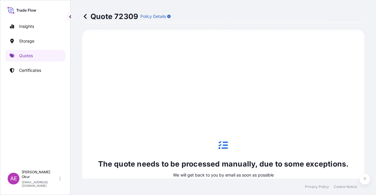
select select "Ocean Vessel"
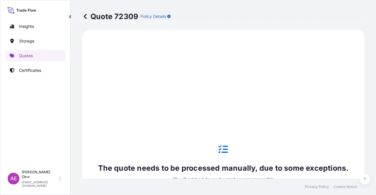
type input "All risks"
type input "$ USD"
click at [27, 55] on p "Quotes" at bounding box center [26, 56] width 14 height 6
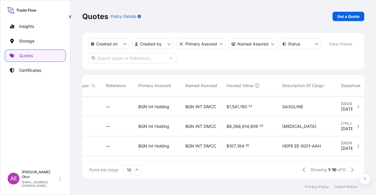
scroll to position [88, 104]
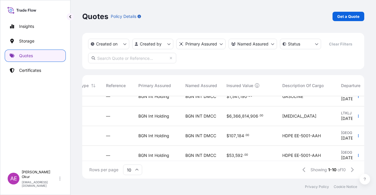
click at [247, 116] on span "814" at bounding box center [245, 116] width 7 height 4
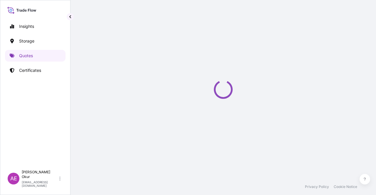
select select "Ocean Vessel"
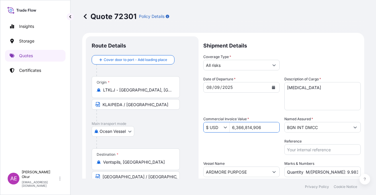
drag, startPoint x: 268, startPoint y: 127, endPoint x: 172, endPoint y: 126, distance: 95.7
click at [181, 127] on form "Route Details Cover door to port - Add loading place Place of loading Road / In…" at bounding box center [223, 129] width 282 height 192
type input "6,366,814.91"
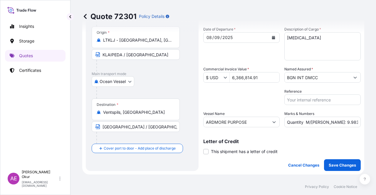
drag, startPoint x: 279, startPoint y: 50, endPoint x: 279, endPoint y: 91, distance: 40.5
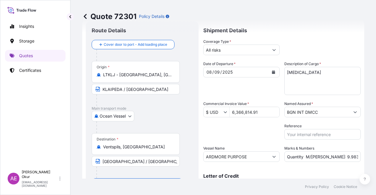
scroll to position [15, 0]
click at [280, 87] on div "Date of Departure * 08 / 09 / 2025 Cargo Category * LPG, Crude Oil, Utility Fue…" at bounding box center [281, 111] width 157 height 101
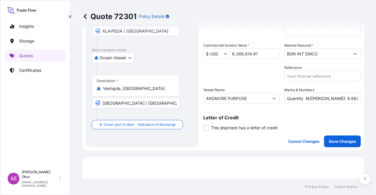
click at [317, 123] on div "Shipment Details Coverage Type * All risks Date of Departure * 08 / 09 / 2025 C…" at bounding box center [281, 55] width 157 height 185
drag, startPoint x: 326, startPoint y: 100, endPoint x: 375, endPoint y: 100, distance: 49.3
click at [375, 100] on div "Quote 72301 Policy Details Route Details Cover door to port - Add loading place…" at bounding box center [222, 89] width 305 height 179
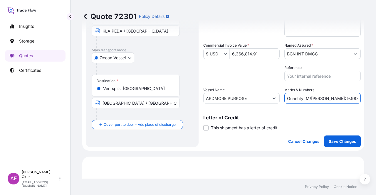
click at [323, 112] on div "Letter of Credit This shipment has a letter of credit Letter of credit * Letter…" at bounding box center [281, 119] width 157 height 23
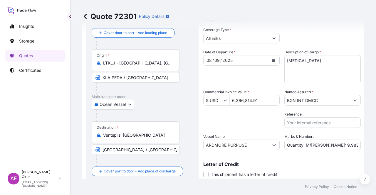
scroll to position [88, 0]
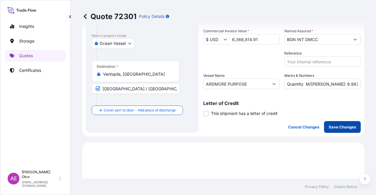
click at [346, 128] on p "Save Changes" at bounding box center [341, 127] width 27 height 6
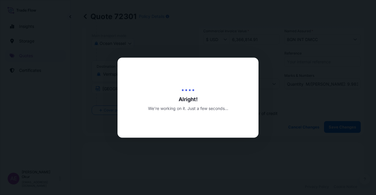
type input "[DATE]"
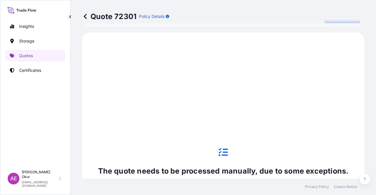
scroll to position [201, 0]
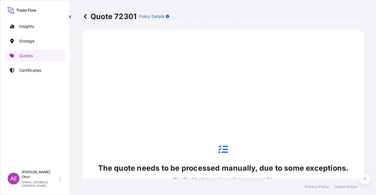
select select "Ocean Vessel"
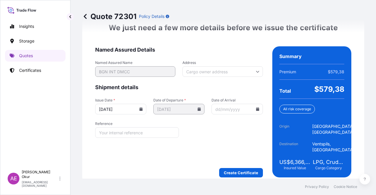
scroll to position [762, 0]
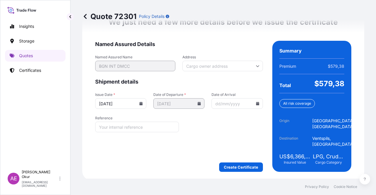
click at [243, 157] on form "Named Assured Details Named Assured Name BGN INT DMCC Address Shipment details …" at bounding box center [179, 106] width 168 height 131
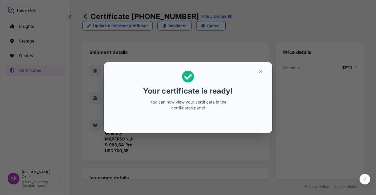
click at [260, 65] on section "Your certificate is ready! You can now view your certificate in the certificate…" at bounding box center [188, 97] width 168 height 71
click at [259, 70] on icon "button" at bounding box center [259, 71] width 5 height 5
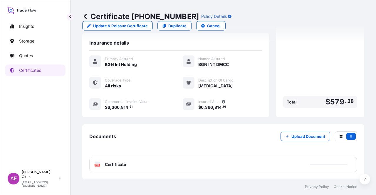
scroll to position [135, 0]
click at [115, 164] on span "Certificate" at bounding box center [115, 165] width 21 height 6
click at [109, 166] on span "Certificate" at bounding box center [115, 165] width 21 height 6
drag, startPoint x: 114, startPoint y: 163, endPoint x: 122, endPoint y: 164, distance: 7.7
click at [114, 163] on span "Certificate" at bounding box center [115, 165] width 21 height 6
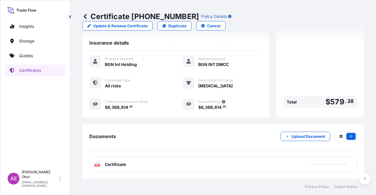
click at [114, 168] on div "PDF Certificate" at bounding box center [223, 164] width 268 height 15
click at [41, 61] on link "Quotes" at bounding box center [35, 56] width 60 height 12
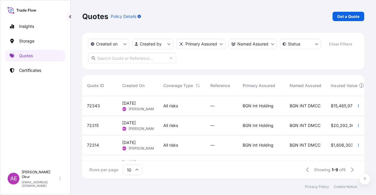
scroll to position [81, 277]
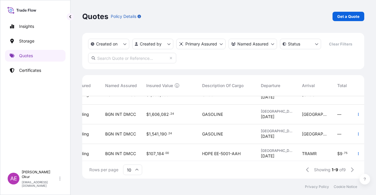
scroll to position [59, 184]
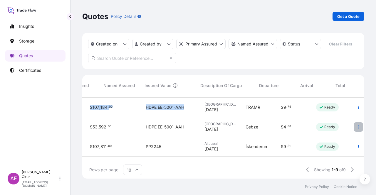
drag, startPoint x: 246, startPoint y: 154, endPoint x: 356, endPoint y: 154, distance: 109.5
click at [366, 154] on div "Quotes Policy Details Get a Quote Created on Created by Primary Assured Named A…" at bounding box center [222, 89] width 305 height 179
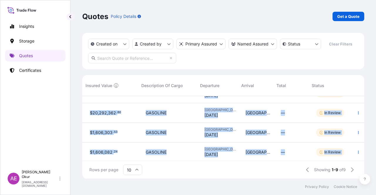
scroll to position [0, 245]
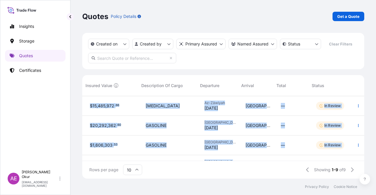
click at [283, 155] on div "—" at bounding box center [293, 165] width 35 height 20
click at [262, 79] on div "Arrival" at bounding box center [254, 85] width 26 height 16
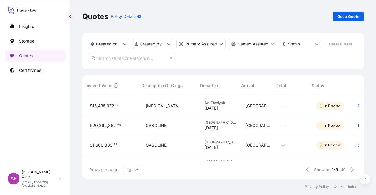
click at [350, 81] on div "Quote ID Created On Coverage Type Reference Primary Assured Named Assured Insur…" at bounding box center [223, 85] width 282 height 21
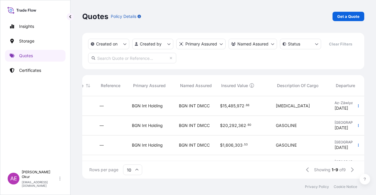
scroll to position [0, 109]
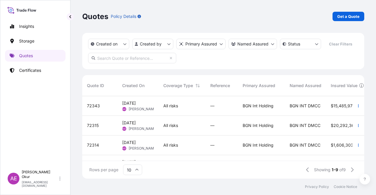
click at [163, 111] on div "All risks" at bounding box center [181, 106] width 47 height 20
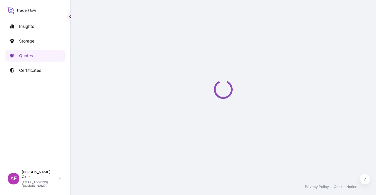
select select "Ocean Vessel"
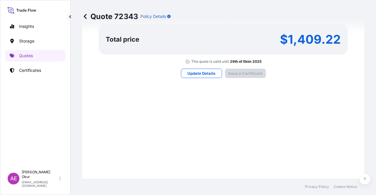
type input "[DATE]"
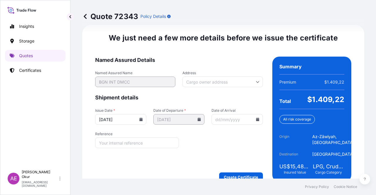
scroll to position [741, 0]
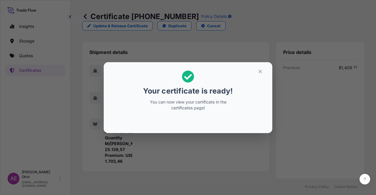
click at [263, 65] on section "Your certificate is ready! You can now view your certificate in the certificate…" at bounding box center [188, 97] width 168 height 71
click at [258, 71] on icon "button" at bounding box center [259, 71] width 5 height 5
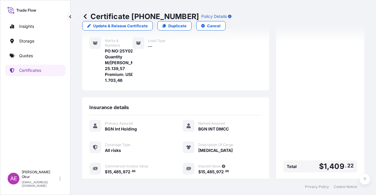
scroll to position [147, 0]
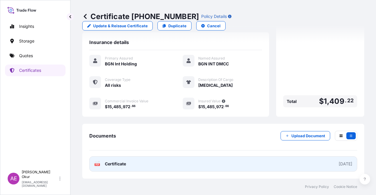
click at [113, 163] on span "Certificate" at bounding box center [115, 164] width 21 height 6
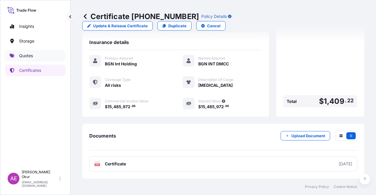
click at [20, 51] on link "Quotes" at bounding box center [35, 56] width 60 height 12
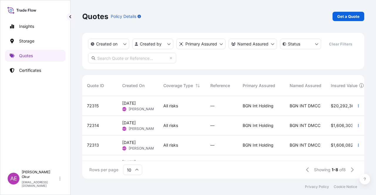
scroll to position [0, 245]
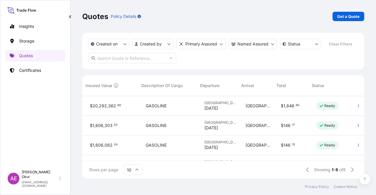
click at [235, 103] on div "Amsterdam 20/09/2025" at bounding box center [220, 106] width 41 height 20
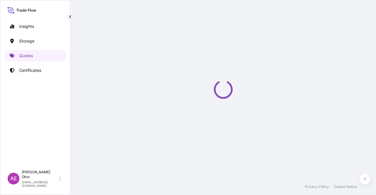
select select "Ocean Vessel"
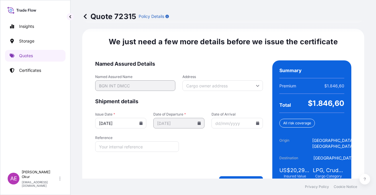
scroll to position [741, 0]
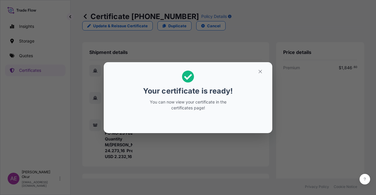
click at [262, 75] on button "button" at bounding box center [260, 71] width 15 height 9
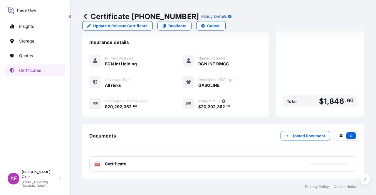
scroll to position [147, 0]
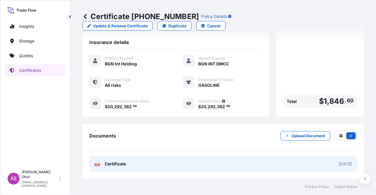
click at [109, 163] on span "Certificate" at bounding box center [115, 164] width 21 height 6
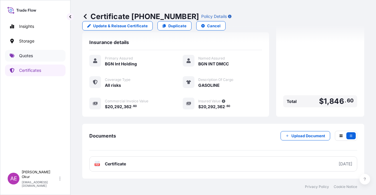
click at [28, 58] on p "Quotes" at bounding box center [26, 56] width 14 height 6
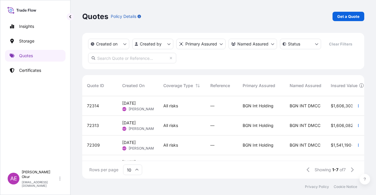
click at [169, 110] on div "All risks" at bounding box center [181, 106] width 47 height 20
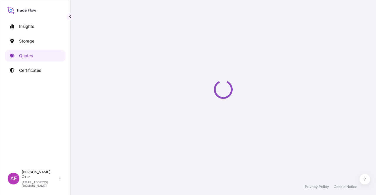
select select "Ocean Vessel"
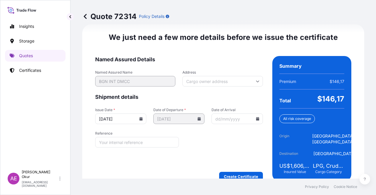
scroll to position [750, 0]
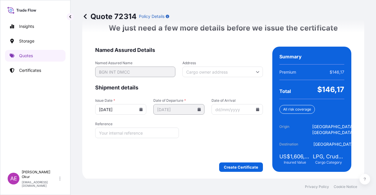
click at [230, 161] on form "Named Assured Details Named Assured Name BGN INT DMCC Address Shipment details …" at bounding box center [179, 109] width 168 height 125
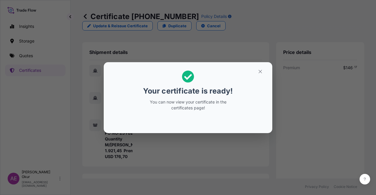
click at [260, 70] on icon "button" at bounding box center [259, 71] width 5 height 5
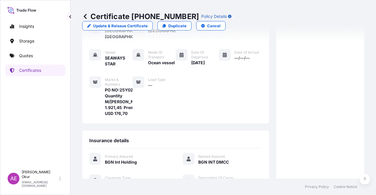
scroll to position [147, 0]
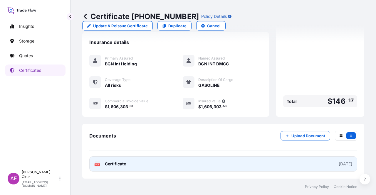
click at [120, 165] on span "Certificate" at bounding box center [115, 164] width 21 height 6
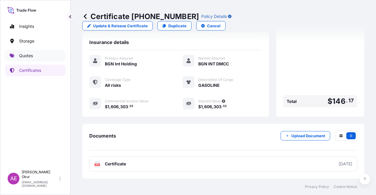
click at [38, 56] on link "Quotes" at bounding box center [35, 56] width 60 height 12
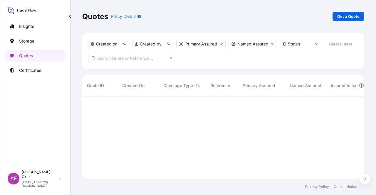
scroll to position [81, 277]
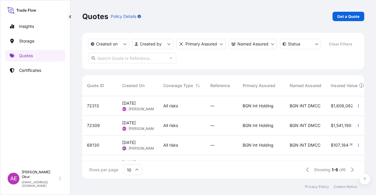
click at [173, 115] on div "All risks" at bounding box center [181, 106] width 47 height 20
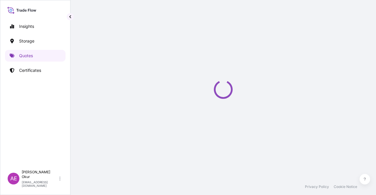
select select "Ocean Vessel"
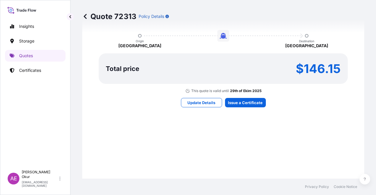
click at [232, 95] on div "Here's your insurance offer Primary Assured BGN Int Holding All risk coverage C…" at bounding box center [222, 32] width 265 height 341
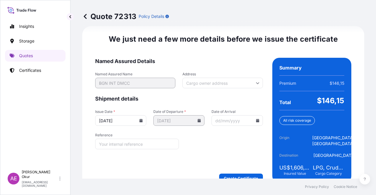
scroll to position [750, 0]
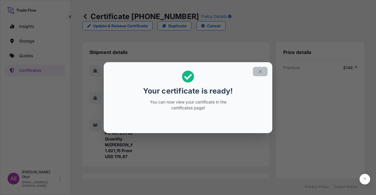
click at [257, 71] on button "button" at bounding box center [260, 71] width 15 height 9
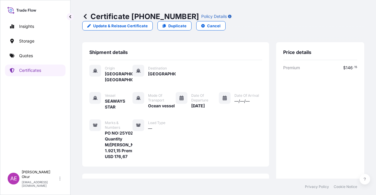
scroll to position [141, 0]
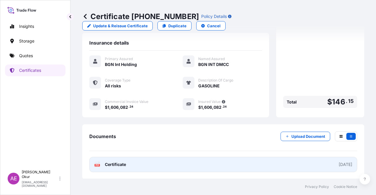
click at [117, 166] on span "Certificate" at bounding box center [115, 165] width 21 height 6
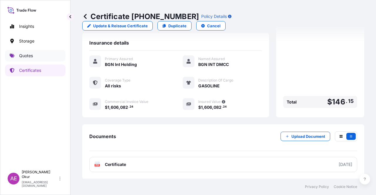
click at [46, 55] on link "Quotes" at bounding box center [35, 56] width 60 height 12
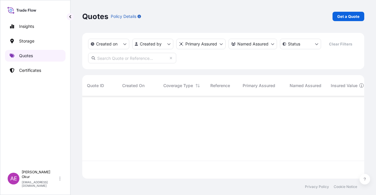
scroll to position [81, 277]
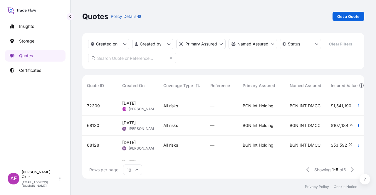
click at [161, 107] on div "All risks" at bounding box center [181, 106] width 47 height 20
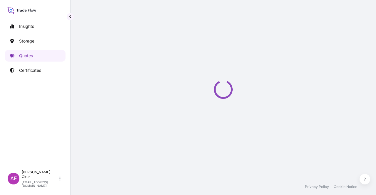
select select "Ocean Vessel"
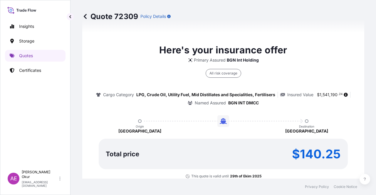
type input "[DATE]"
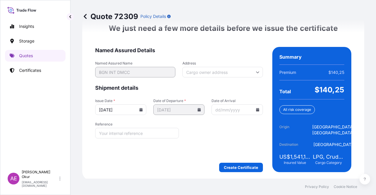
scroll to position [750, 0]
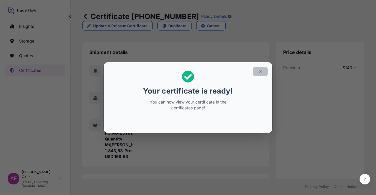
click at [260, 73] on icon "button" at bounding box center [259, 71] width 5 height 5
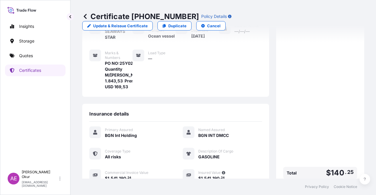
scroll to position [147, 0]
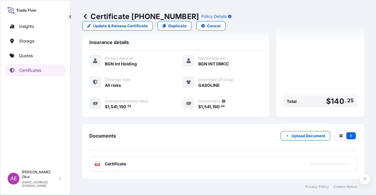
click at [113, 164] on span "Certificate" at bounding box center [115, 164] width 21 height 6
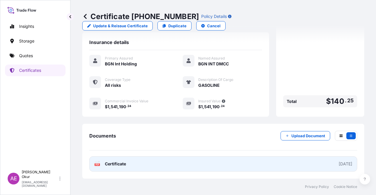
click at [115, 162] on span "Certificate" at bounding box center [115, 164] width 21 height 6
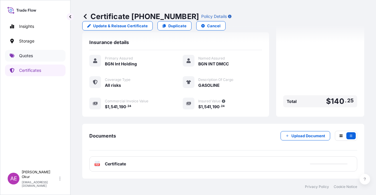
click at [36, 56] on link "Quotes" at bounding box center [35, 56] width 60 height 12
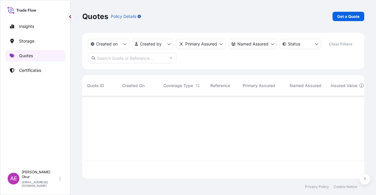
scroll to position [81, 277]
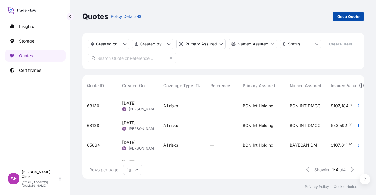
click at [347, 15] on p "Get a Quote" at bounding box center [348, 17] width 22 height 6
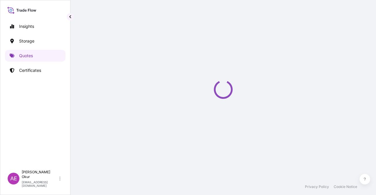
select select "Ocean Vessel"
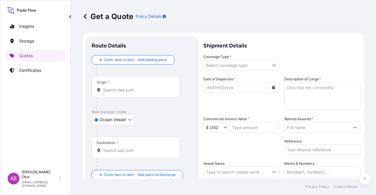
scroll to position [9, 0]
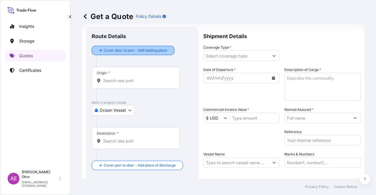
click at [126, 74] on div "Origin *" at bounding box center [136, 78] width 88 height 22
click at [126, 78] on input "Origin *" at bounding box center [137, 81] width 69 height 6
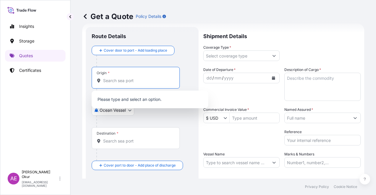
paste input "AMSTERDAM"
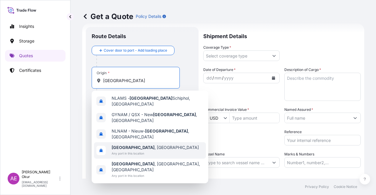
click at [150, 145] on span "Amsterdam , Netherlands" at bounding box center [155, 148] width 87 height 6
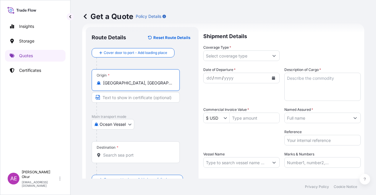
type input "[GEOGRAPHIC_DATA], [GEOGRAPHIC_DATA]"
click at [135, 101] on input "Text to appear on certificate" at bounding box center [136, 97] width 88 height 11
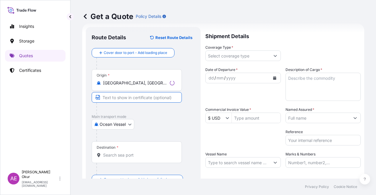
paste input "AMSTERDAM"
type input "[GEOGRAPHIC_DATA] / [GEOGRAPHIC_DATA]"
click at [131, 158] on div "Destination *" at bounding box center [136, 152] width 88 height 22
click at [131, 158] on input "Destination *" at bounding box center [137, 155] width 69 height 6
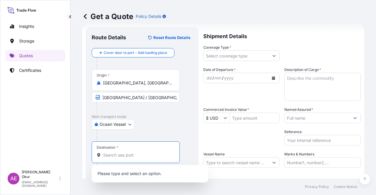
paste input "LIBYA"
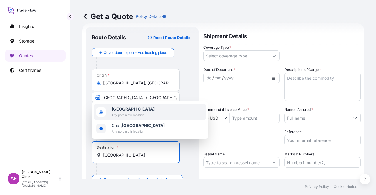
click at [140, 117] on span "Any port in this location" at bounding box center [133, 115] width 43 height 6
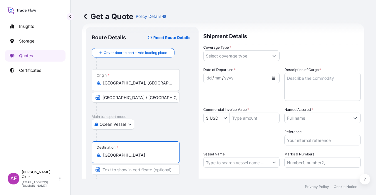
type input "[GEOGRAPHIC_DATA]"
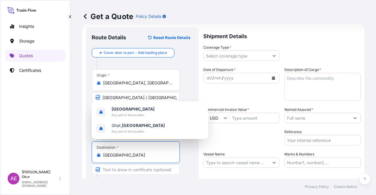
click at [102, 169] on input "Text to appear on certificate" at bounding box center [136, 169] width 88 height 11
paste input "LIBYA FOR ORDERS"
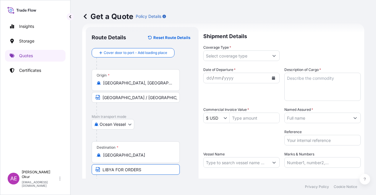
type input "LIBYA FOR ORDERS"
click at [219, 54] on input "Coverage Type *" at bounding box center [235, 55] width 65 height 11
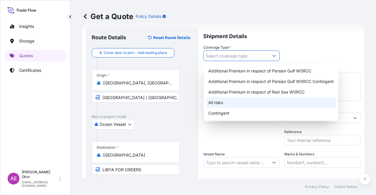
click at [222, 102] on div "All risks" at bounding box center [271, 102] width 130 height 11
type input "All risks"
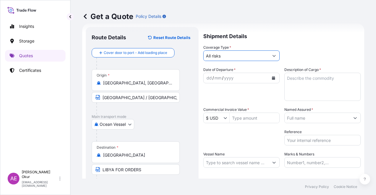
click at [206, 78] on div "dd" at bounding box center [209, 78] width 6 height 7
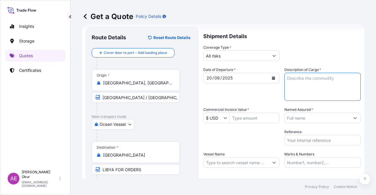
click at [294, 95] on textarea "Description of Cargo *" at bounding box center [322, 87] width 76 height 28
paste textarea "GASOLINE"
type textarea "GASOLINE"
click at [243, 118] on input "Commercial Invoice Value *" at bounding box center [255, 118] width 50 height 11
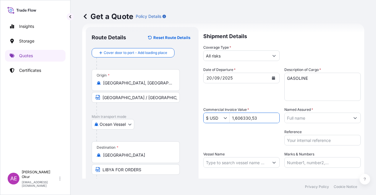
type input "160,633,053"
click at [247, 117] on input "160,633,053" at bounding box center [255, 118] width 50 height 11
drag, startPoint x: 274, startPoint y: 121, endPoint x: 208, endPoint y: 120, distance: 65.8
click at [208, 120] on div "$ USD 160,633,053" at bounding box center [241, 118] width 76 height 11
type input "1,606,330.53"
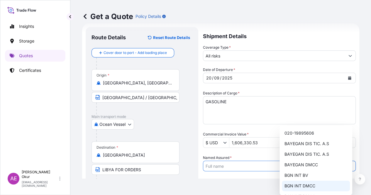
click at [306, 185] on span "BGN INT DMCC" at bounding box center [299, 186] width 31 height 6
type input "BGN INT DMCC"
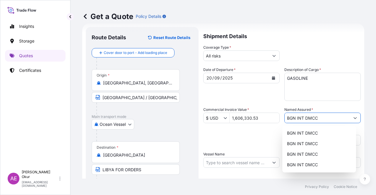
click at [247, 160] on input "Vessel Name" at bounding box center [235, 162] width 65 height 11
paste input "SEAWAYS STAR"
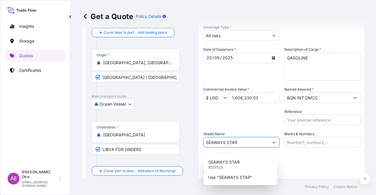
scroll to position [45, 0]
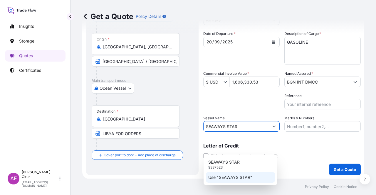
click at [235, 179] on p "Use "SEAWAYS STAR"" at bounding box center [230, 178] width 44 height 6
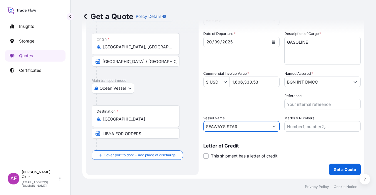
type input "SEAWAYS STAR"
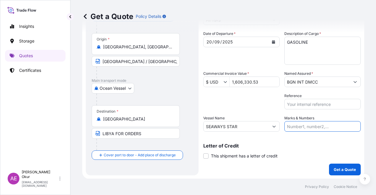
drag, startPoint x: 309, startPoint y: 124, endPoint x: 309, endPoint y: 121, distance: 3.0
click at [309, 124] on input "Marks & Numbers" at bounding box center [322, 126] width 76 height 11
drag, startPoint x: 324, startPoint y: 128, endPoint x: 299, endPoint y: 128, distance: 24.9
click at [299, 128] on input "PO NO:25Y0247500 Quantity M/Tonn: 24.273,16 Premium: USD 2.232,16" at bounding box center [322, 126] width 76 height 11
paste input "510"
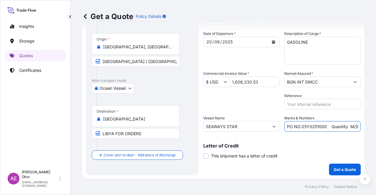
scroll to position [0, 77]
drag, startPoint x: 348, startPoint y: 126, endPoint x: 357, endPoint y: 124, distance: 9.0
click at [360, 124] on div "Get a Quote Policy Details Route Details Reset Route Details Cover door to port…" at bounding box center [222, 89] width 305 height 179
click at [313, 125] on input "PO NO:25Y0251000 Quantity M/Tonn: 24.273,16 Premium: USD 2.232,16" at bounding box center [322, 126] width 76 height 11
drag, startPoint x: 287, startPoint y: 126, endPoint x: 305, endPoint y: 127, distance: 17.9
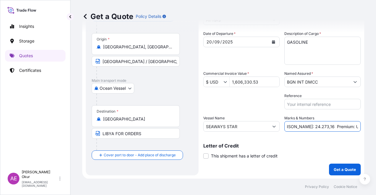
click at [305, 127] on input "PO NO:25Y0251000 Quantity M/Tonn: 24.273,16 Premium: USD 2.232,16" at bounding box center [322, 126] width 76 height 11
paste input "1.921,45"
drag, startPoint x: 335, startPoint y: 126, endPoint x: 375, endPoint y: 127, distance: 40.0
click at [375, 127] on div "Get a Quote Policy Details Route Details Reset Route Details Cover door to port…" at bounding box center [222, 89] width 305 height 179
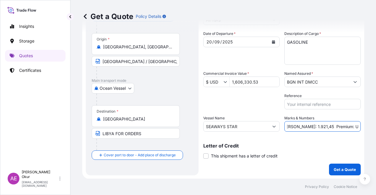
click at [325, 126] on input "PO NO:25Y0251000 Quantity M/Tonn: 1.921,45 Premium: USD 2.232,16" at bounding box center [322, 126] width 76 height 11
drag, startPoint x: 337, startPoint y: 126, endPoint x: 375, endPoint y: 127, distance: 38.5
click at [375, 127] on div "Get a Quote Policy Details Route Details Reset Route Details Cover door to port…" at bounding box center [222, 89] width 305 height 179
paste input "176,70"
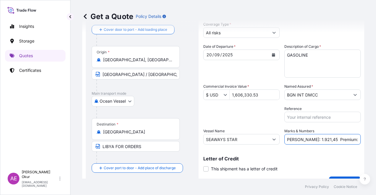
scroll to position [45, 0]
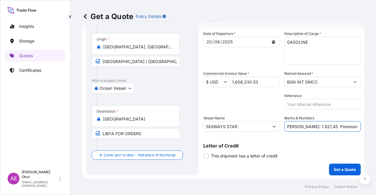
type input "PO NO:25Y0251000 Quantity M/[PERSON_NAME]: 1.921,45 Premium: USD 176,70"
click at [329, 167] on button "Get a Quote" at bounding box center [345, 170] width 32 height 12
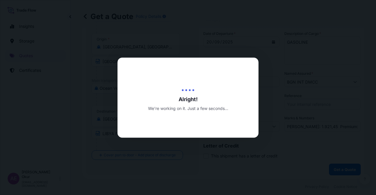
scroll to position [0, 0]
select select "Ocean Vessel"
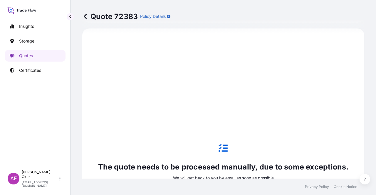
scroll to position [201, 0]
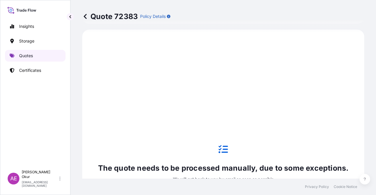
click at [48, 54] on link "Quotes" at bounding box center [35, 56] width 60 height 12
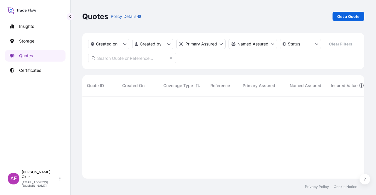
scroll to position [81, 277]
click at [344, 19] on p "Get a Quote" at bounding box center [348, 17] width 22 height 6
select select "Ocean Vessel"
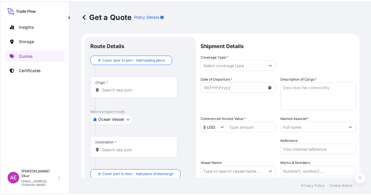
scroll to position [9, 0]
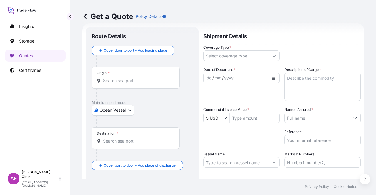
click at [150, 85] on div "Origin *" at bounding box center [136, 78] width 88 height 22
click at [150, 84] on input "Origin *" at bounding box center [137, 81] width 69 height 6
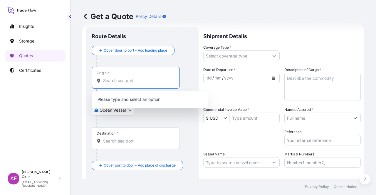
click at [156, 82] on input "Origin * Please select an origin" at bounding box center [137, 81] width 69 height 6
paste input "HOUSTON, TX"
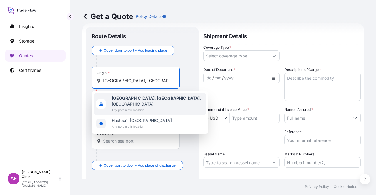
click at [150, 103] on div "Houston, TX , USA Any port in this location" at bounding box center [150, 104] width 112 height 22
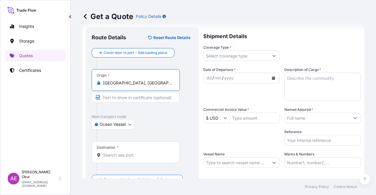
type input "Houston, TX, USA"
click at [136, 94] on input "Text to appear on certificate" at bounding box center [136, 97] width 88 height 11
paste input "HOUSTON, TX"
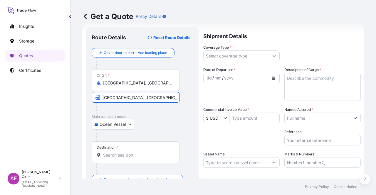
type input "HOUSTON, TX / USA"
click at [117, 170] on div at bounding box center [137, 169] width 83 height 12
click at [121, 147] on div "Destination *" at bounding box center [136, 152] width 88 height 22
click at [121, 152] on input "Destination *" at bounding box center [137, 155] width 69 height 6
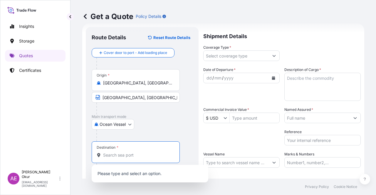
paste input "ECUADOR"
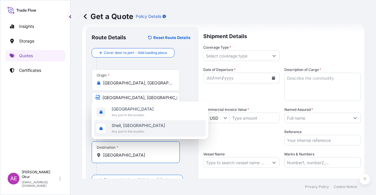
click at [140, 113] on span "Any port in this location" at bounding box center [133, 115] width 42 height 6
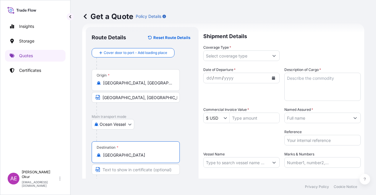
type input "Ecuador"
click at [139, 171] on input "Text to appear on certificate" at bounding box center [136, 169] width 88 height 11
paste input "MONTEVERDE"
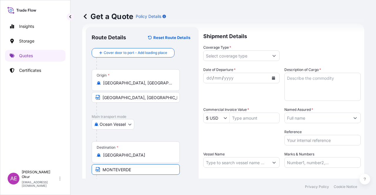
type input "MONTEVERDE / ECUADOR"
click at [222, 58] on input "Coverage Type *" at bounding box center [235, 55] width 65 height 11
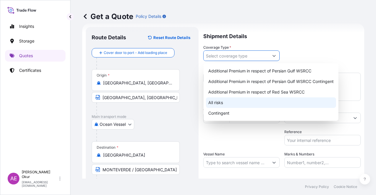
click at [219, 105] on div "All risks" at bounding box center [271, 102] width 130 height 11
type input "All risks"
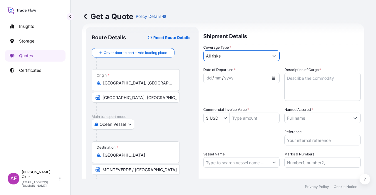
click at [206, 77] on div "dd" at bounding box center [209, 78] width 6 height 7
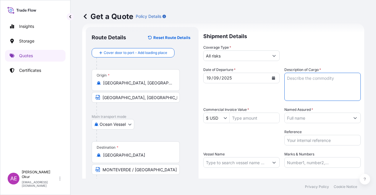
click at [314, 87] on textarea "Description of Cargo *" at bounding box center [322, 87] width 76 height 28
paste textarea "PROPANE"
type textarea "PROPANE"
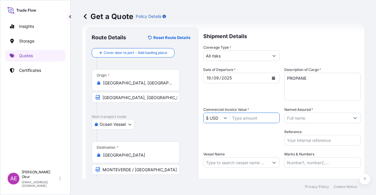
click at [250, 120] on input "Commercial Invoice Value *" at bounding box center [255, 118] width 50 height 11
type input "8,755,115.6"
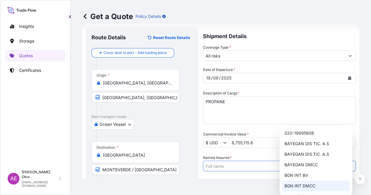
click at [316, 190] on div "BGN INT DMCC" at bounding box center [316, 186] width 68 height 11
type input "BGN INT DMCC"
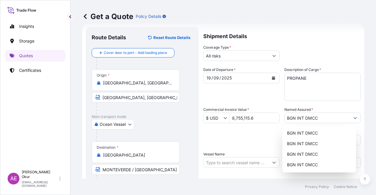
click at [240, 158] on div "Vessel Name" at bounding box center [241, 159] width 76 height 16
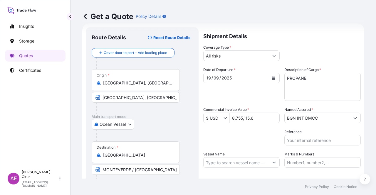
click at [241, 161] on input "Vessel Name" at bounding box center [235, 162] width 65 height 11
click at [240, 163] on input "Vessel Name" at bounding box center [235, 162] width 65 height 11
paste input "MERAK"
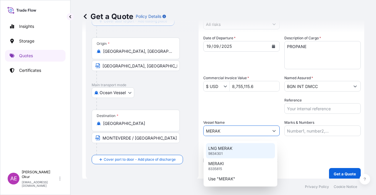
scroll to position [45, 0]
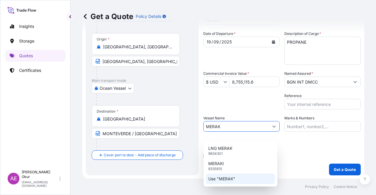
click at [244, 181] on div "Use "MERAK"" at bounding box center [240, 179] width 69 height 11
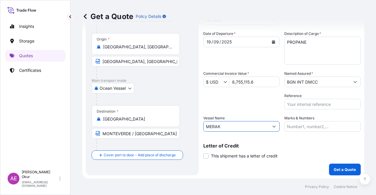
type input "MERAK"
click at [308, 122] on input "Marks & Numbers" at bounding box center [322, 126] width 76 height 11
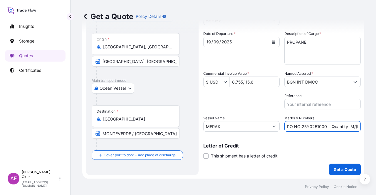
drag, startPoint x: 324, startPoint y: 124, endPoint x: 299, endPoint y: 127, distance: 25.1
click at [299, 127] on input "PO NO:25Y0251000 Quantity M/[PERSON_NAME]: 1.921,45 Premium: USD 176,70" at bounding box center [322, 126] width 76 height 11
paste input "194300"
drag, startPoint x: 335, startPoint y: 131, endPoint x: 359, endPoint y: 130, distance: 24.1
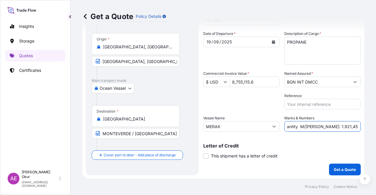
click at [359, 130] on div "Get a Quote Policy Details Route Details Reset Route Details Cover door to port…" at bounding box center [222, 89] width 305 height 179
click at [318, 125] on input "PO NO:25Y0194300 Quantity M/Tonn: 1.921,45 Premium: USD 176,70" at bounding box center [322, 126] width 76 height 11
drag, startPoint x: 313, startPoint y: 126, endPoint x: 330, endPoint y: 125, distance: 16.5
click at [330, 125] on input "PO NO:25Y0194300 Quantity M/Tonn: 1.921,45 Premium: USD 176,70" at bounding box center [322, 126] width 76 height 11
paste input "6.100,00"
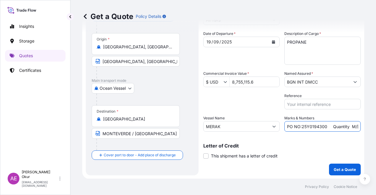
scroll to position [0, 72]
drag, startPoint x: 330, startPoint y: 129, endPoint x: 340, endPoint y: 127, distance: 10.8
click at [375, 128] on div "Get a Quote Policy Details Route Details Reset Route Details Cover door to port…" at bounding box center [222, 89] width 305 height 179
click at [340, 127] on input "PO NO:25Y0194300 Quantity M/Tonn: 16.100,00 Premium: USD 176,70" at bounding box center [322, 126] width 76 height 11
drag, startPoint x: 341, startPoint y: 125, endPoint x: 375, endPoint y: 125, distance: 34.3
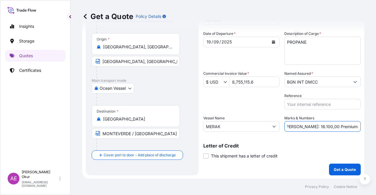
click at [375, 125] on div "Get a Quote Policy Details Route Details Reset Route Details Cover door to port…" at bounding box center [222, 89] width 305 height 179
paste input "963,06"
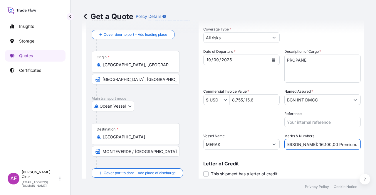
scroll to position [45, 0]
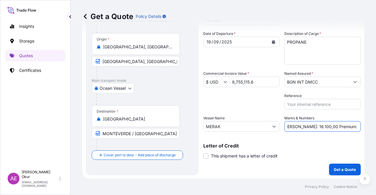
type input "PO NO:25Y0194300 Quantity M/Tonn: 16.100,00 Premium: USD 963,06"
click at [338, 172] on p "Get a Quote" at bounding box center [344, 170] width 22 height 6
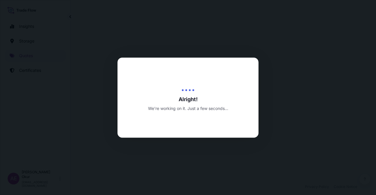
select select "Ocean Vessel"
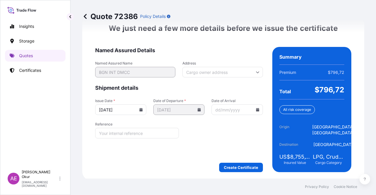
scroll to position [750, 0]
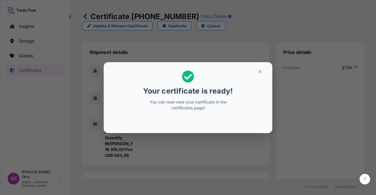
click at [267, 63] on section "Your certificate is ready! You can now view your certificate in the certificate…" at bounding box center [188, 97] width 168 height 71
click at [266, 69] on button "button" at bounding box center [260, 71] width 15 height 9
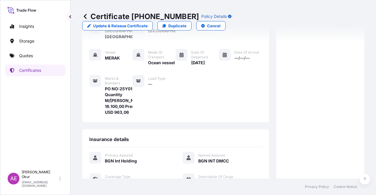
scroll to position [153, 0]
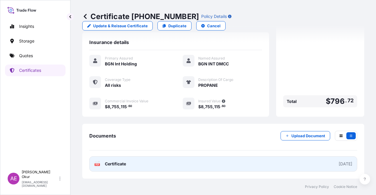
click at [117, 166] on link "PDF Certificate [DATE]" at bounding box center [223, 163] width 268 height 15
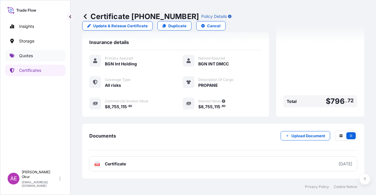
click at [33, 57] on link "Quotes" at bounding box center [35, 56] width 60 height 12
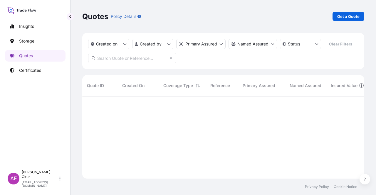
scroll to position [81, 277]
click at [348, 13] on link "Get a Quote" at bounding box center [348, 16] width 32 height 9
select select "Ocean Vessel"
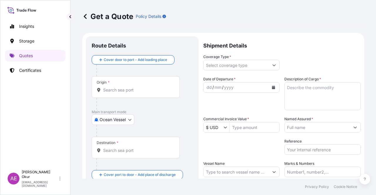
scroll to position [9, 0]
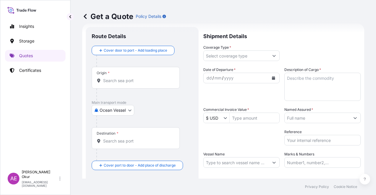
click at [116, 81] on input "Origin *" at bounding box center [137, 81] width 69 height 6
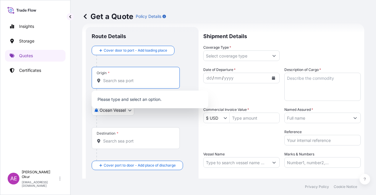
paste input "HOUSTON, TX"
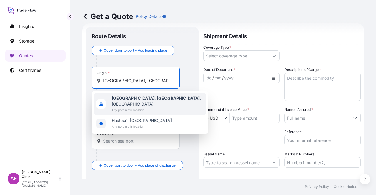
click at [130, 101] on span "Houston, TX , USA" at bounding box center [158, 101] width 92 height 12
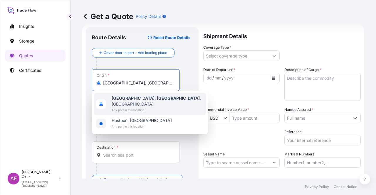
type input "Houston, TX, USA"
click at [128, 94] on input "Text to appear on certificate" at bounding box center [136, 97] width 88 height 11
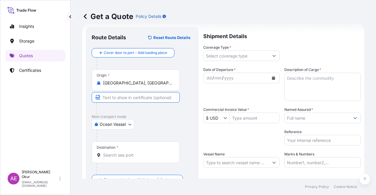
paste input "HOUSTON, TX"
type input "HOUSTON, TX / USA"
click at [131, 155] on input "Destination *" at bounding box center [137, 155] width 69 height 6
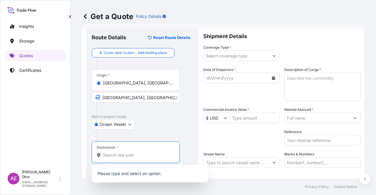
paste input "ECUADOR"
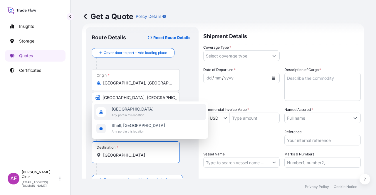
click at [136, 112] on span "Any port in this location" at bounding box center [133, 115] width 42 height 6
type input "Ecuador"
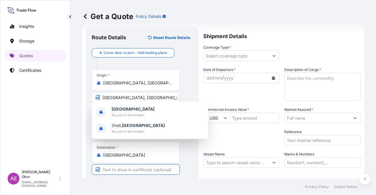
click at [114, 171] on input "Text to appear on certificate" at bounding box center [136, 169] width 88 height 11
paste input "MONTEVERDE"
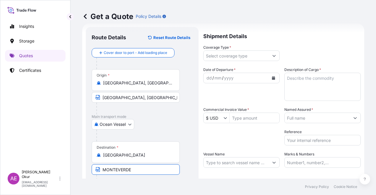
type input "MONTEVERDE / ECUADOR"
click at [231, 54] on input "Coverage Type *" at bounding box center [235, 55] width 65 height 11
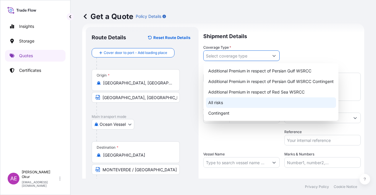
click at [208, 102] on div "All risks" at bounding box center [271, 102] width 130 height 11
type input "All risks"
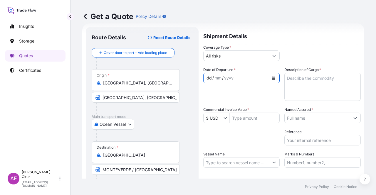
click at [205, 76] on div "dd / mm / yyyy" at bounding box center [235, 78] width 65 height 11
click at [206, 76] on div "dd" at bounding box center [209, 78] width 6 height 7
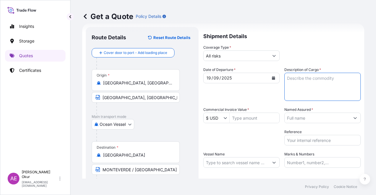
click at [300, 83] on textarea "Description of Cargo *" at bounding box center [322, 87] width 76 height 28
paste textarea "PROPANE"
type textarea "PROPANE"
click at [247, 117] on input "Commercial Invoice Value *" at bounding box center [255, 118] width 50 height 11
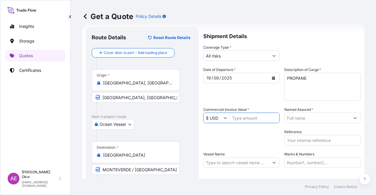
type input "9"
type input "8,755,115.6"
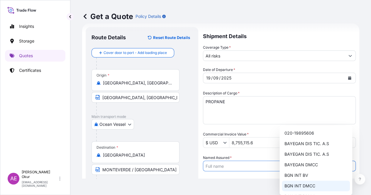
click at [297, 186] on span "BGN INT DMCC" at bounding box center [299, 186] width 31 height 6
type input "BGN INT DMCC"
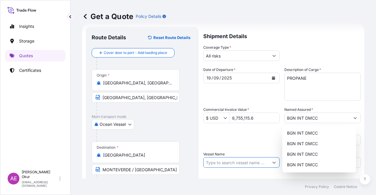
click at [238, 161] on input "Vessel Name" at bounding box center [235, 162] width 65 height 11
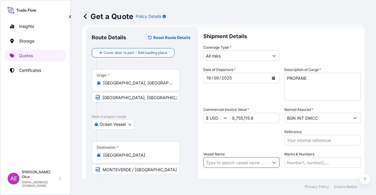
paste input "BGN INT DMCC 32026-508-1 Ordinary Risk 25Y0194300 USD 8.755.115,60 PROPANE 16.1…"
type input "BGN INT DMCC 32026-508-1 Ordinary Risk 25Y0194300 USD 8.755.115,60 PROPANE 16.1…"
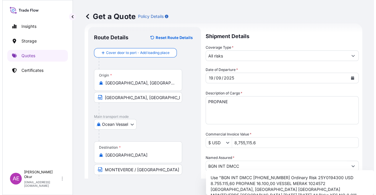
scroll to position [0, 0]
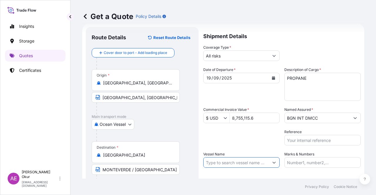
paste input "MERAK"
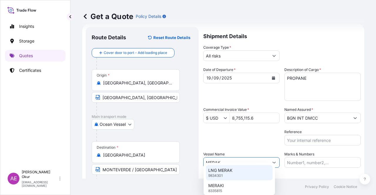
scroll to position [45, 0]
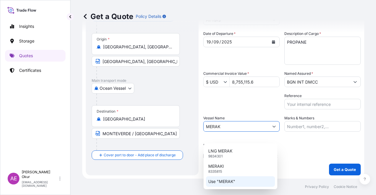
click at [227, 182] on p "Use "MERAK"" at bounding box center [221, 182] width 27 height 6
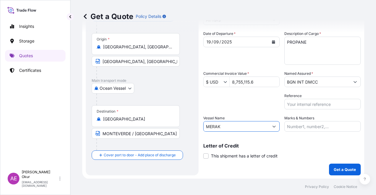
type input "MERAK"
click at [310, 126] on input "Marks & Numbers" at bounding box center [322, 126] width 76 height 11
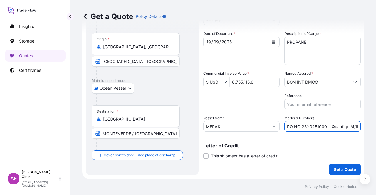
drag, startPoint x: 299, startPoint y: 127, endPoint x: 322, endPoint y: 125, distance: 23.6
click at [322, 125] on input "PO NO:25Y0251000 Quantity M/[PERSON_NAME]: 1.921,45 Premium: USD 176,70" at bounding box center [322, 126] width 76 height 11
paste input "194300"
drag, startPoint x: 341, startPoint y: 127, endPoint x: 360, endPoint y: 127, distance: 19.1
click at [360, 127] on div "Get a Quote Policy Details Route Details Reset Route Details Cover door to port…" at bounding box center [222, 89] width 305 height 179
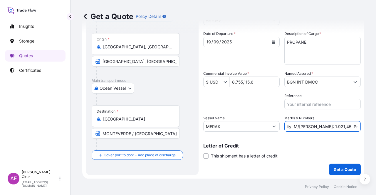
scroll to position [0, 72]
click at [325, 126] on input "PO NO:25Y0194300 Quantity M/Tonn: 1.921,45 Premium: USD 176,70" at bounding box center [322, 126] width 76 height 11
drag, startPoint x: 293, startPoint y: 127, endPoint x: 309, endPoint y: 126, distance: 16.2
click at [309, 126] on input "PO NO:25Y0194300 Quantity M/Tonn: 1.921,45 Premium: USD 176,70" at bounding box center [322, 126] width 76 height 11
paste input "6.100,00"
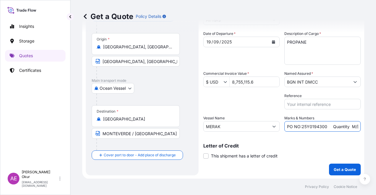
scroll to position [0, 74]
drag, startPoint x: 338, startPoint y: 126, endPoint x: 375, endPoint y: 126, distance: 37.6
click at [375, 126] on div "Get a Quote Policy Details Route Details Reset Route Details Cover door to port…" at bounding box center [222, 89] width 305 height 179
click at [345, 125] on input "PO NO:25Y0194300 Quantity M/Tonn: 16.100,00 Premium: USD 176,70" at bounding box center [322, 126] width 76 height 11
drag, startPoint x: 341, startPoint y: 126, endPoint x: 375, endPoint y: 126, distance: 34.3
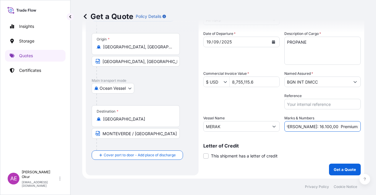
click at [375, 126] on div "Get a Quote Policy Details Route Details Reset Route Details Cover door to port…" at bounding box center [222, 89] width 305 height 179
paste input "963,06"
type input "PO NO:25Y0194300 Quantity M/Tonn: 16.100,00 Premium: USD 963,06"
drag, startPoint x: 332, startPoint y: 122, endPoint x: 375, endPoint y: 121, distance: 43.5
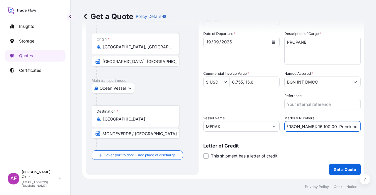
click at [375, 121] on div "Get a Quote Policy Details Route Details Reset Route Details Cover door to port…" at bounding box center [222, 89] width 305 height 179
click at [335, 170] on p "Get a Quote" at bounding box center [344, 170] width 22 height 6
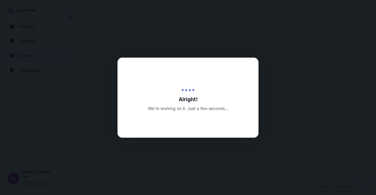
select select "Ocean Vessel"
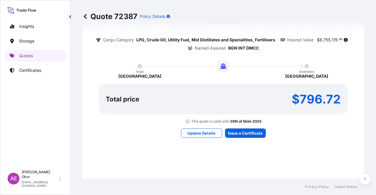
scroll to position [406, 0]
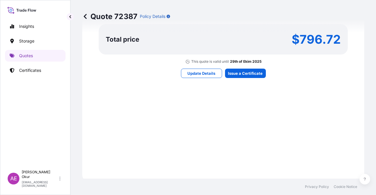
click at [234, 77] on div "Here's your insurance offer Primary Assured BGN Int Holding All risk coverage C…" at bounding box center [222, 2] width 265 height 341
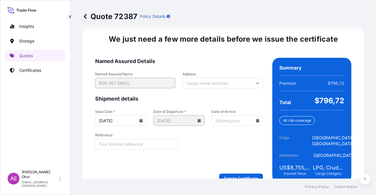
scroll to position [741, 0]
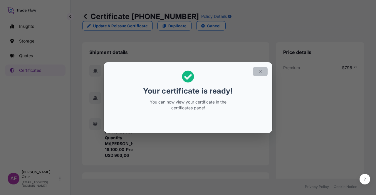
click at [258, 72] on icon "button" at bounding box center [259, 71] width 5 height 5
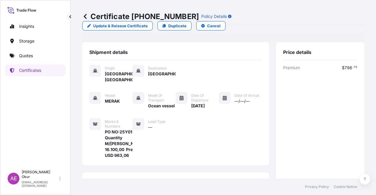
scroll to position [153, 0]
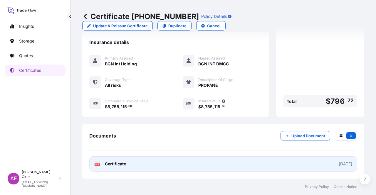
click at [117, 163] on span "Certificate" at bounding box center [115, 164] width 21 height 6
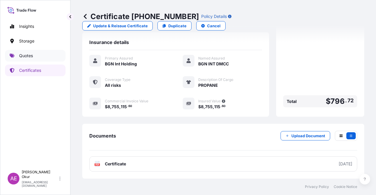
click at [30, 53] on p "Quotes" at bounding box center [26, 56] width 14 height 6
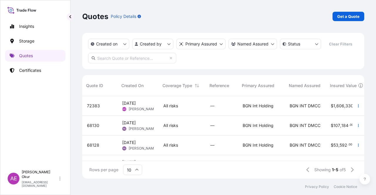
scroll to position [0, 245]
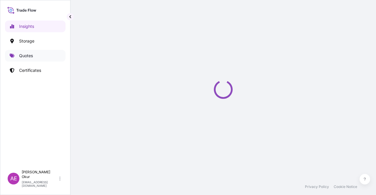
click at [43, 58] on link "Quotes" at bounding box center [35, 56] width 60 height 12
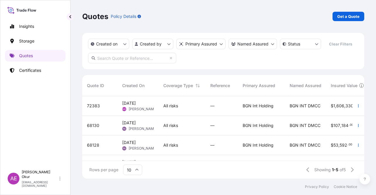
click at [126, 99] on div "[DATE] AEO Alp [PERSON_NAME]" at bounding box center [137, 106] width 41 height 20
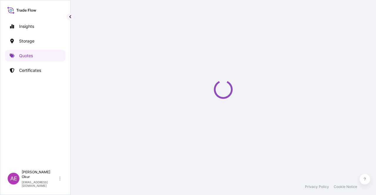
select select "Ocean Vessel"
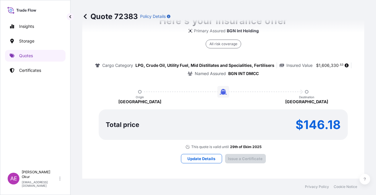
type input "[DATE]"
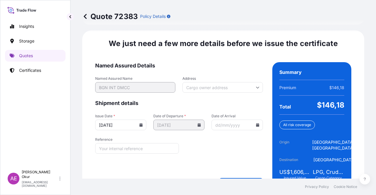
scroll to position [750, 0]
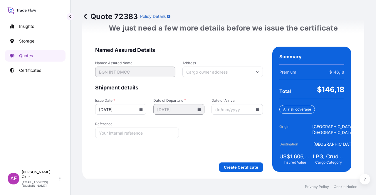
click at [240, 160] on form "Named Assured Details Named Assured Name BGN INT DMCC Address Shipment details …" at bounding box center [179, 109] width 168 height 125
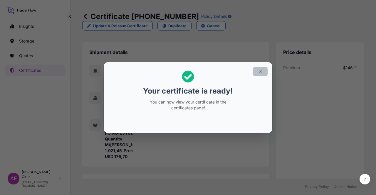
click at [265, 69] on button "button" at bounding box center [260, 71] width 15 height 9
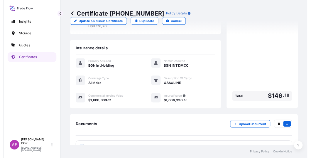
scroll to position [147, 0]
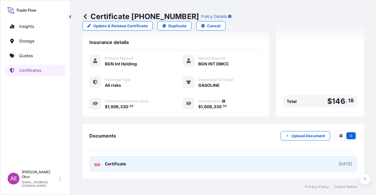
click at [123, 160] on link "PDF Certificate [DATE]" at bounding box center [223, 163] width 268 height 15
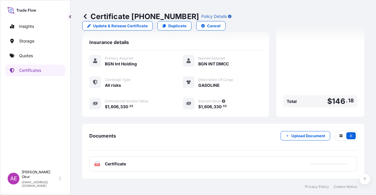
scroll to position [115, 0]
